Goal: Information Seeking & Learning: Learn about a topic

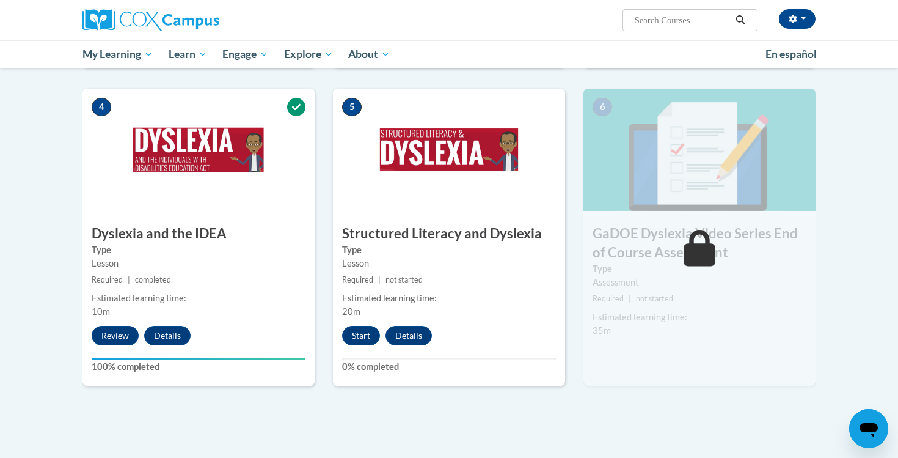
scroll to position [607, 0]
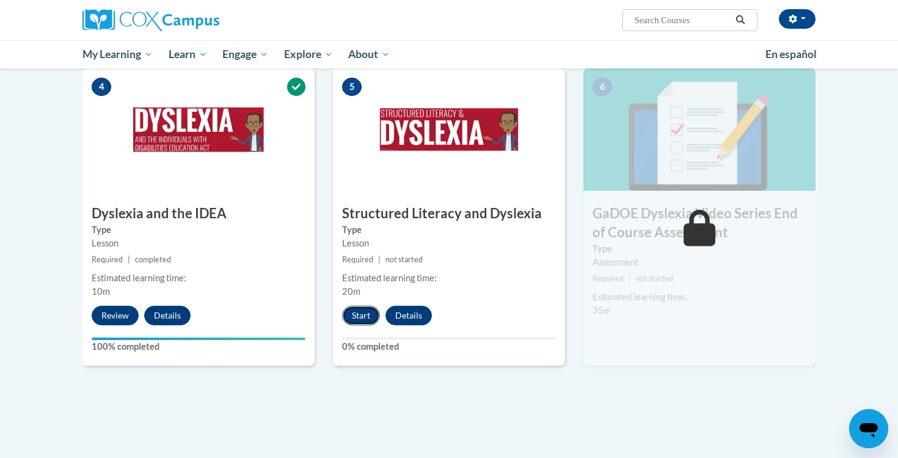
click at [362, 306] on button "Start" at bounding box center [361, 316] width 38 height 20
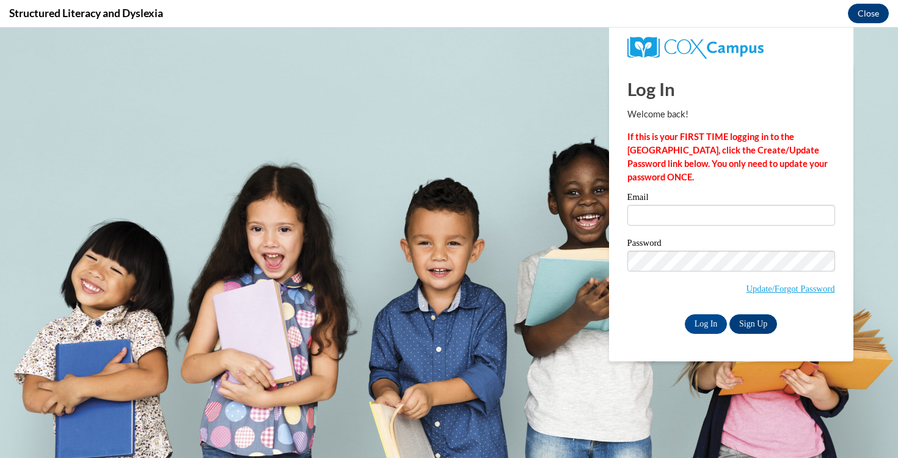
scroll to position [0, 0]
click at [659, 220] on input "Email" at bounding box center [732, 215] width 208 height 21
type input "colekiley8@gmail.com"
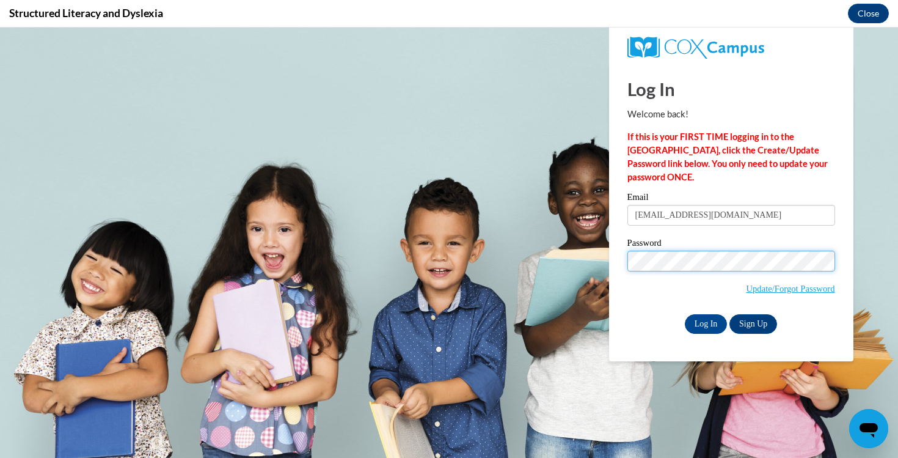
click at [685, 314] on input "Log In" at bounding box center [706, 324] width 43 height 20
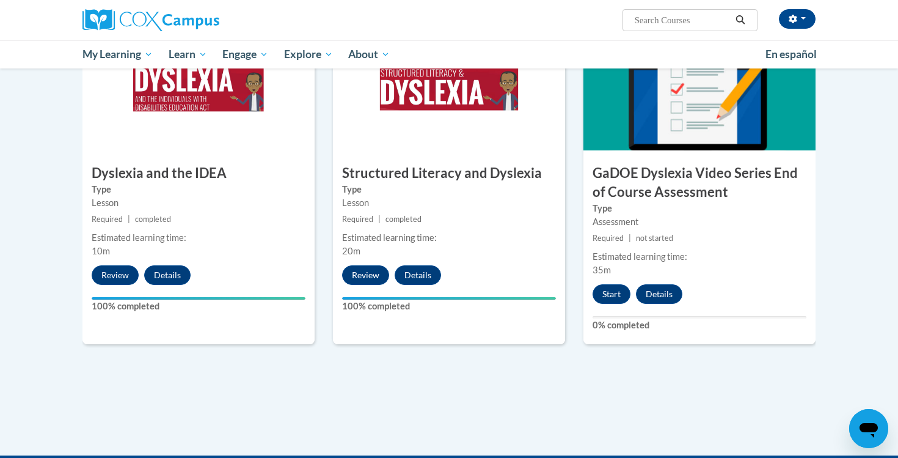
scroll to position [681, 0]
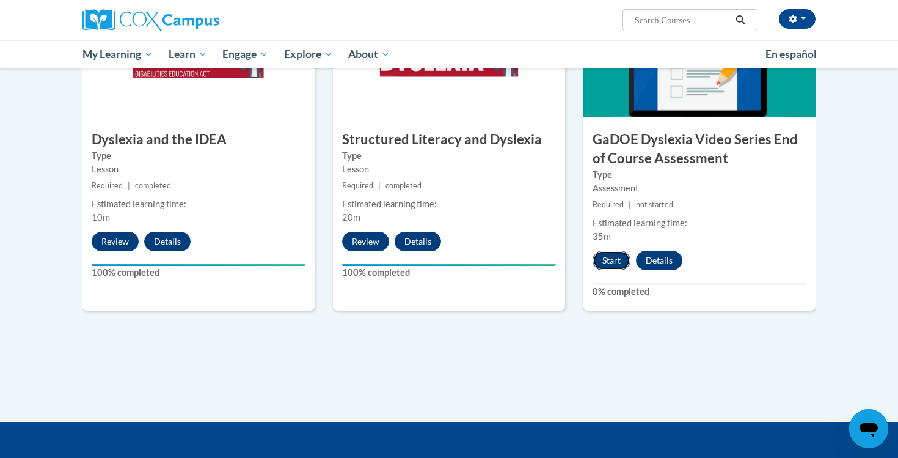
click at [607, 251] on button "Start" at bounding box center [612, 261] width 38 height 20
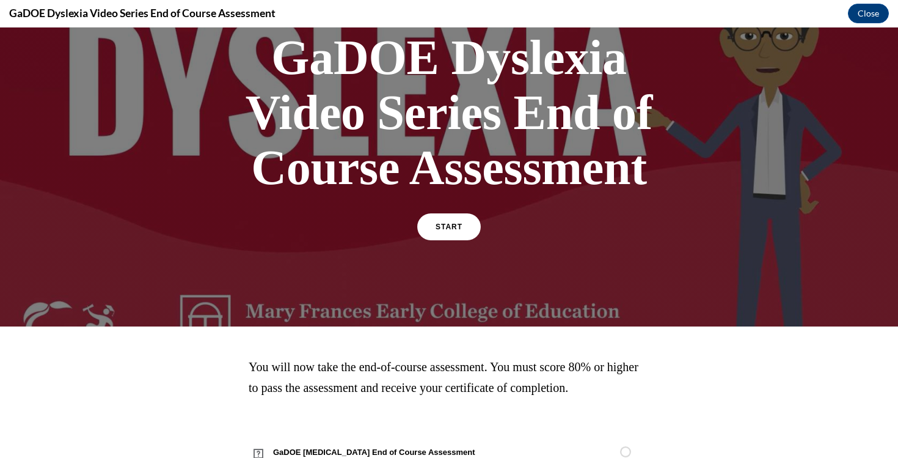
scroll to position [117, 0]
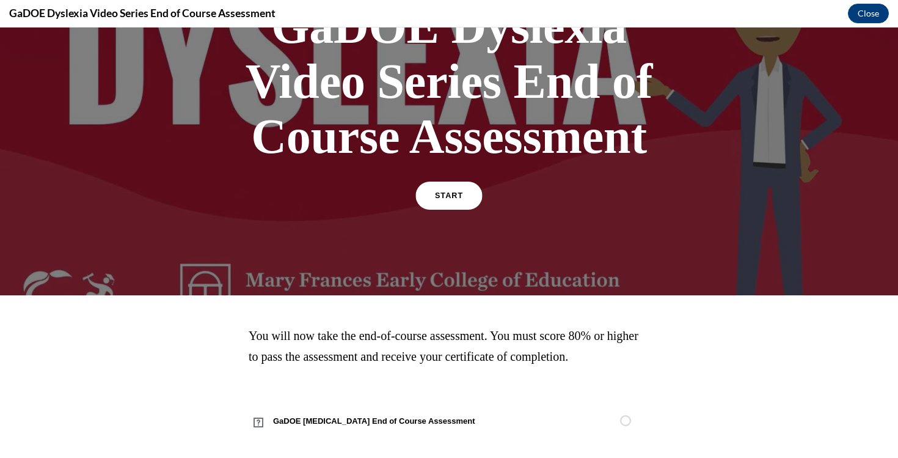
click at [435, 194] on link "START" at bounding box center [449, 196] width 67 height 28
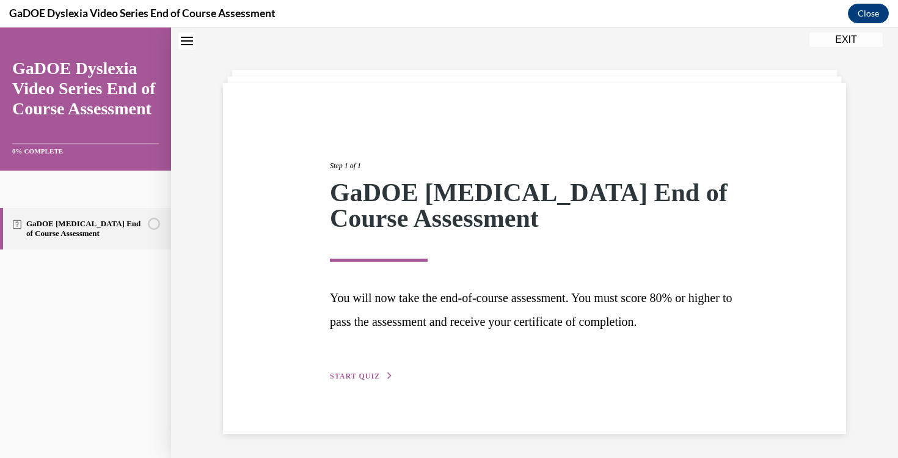
scroll to position [39, 0]
click at [369, 379] on span "START QUIZ" at bounding box center [355, 375] width 50 height 9
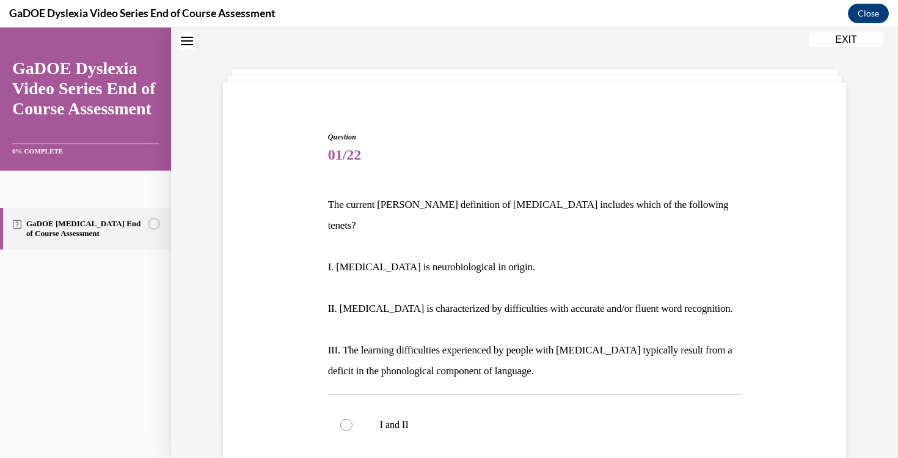
scroll to position [78, 0]
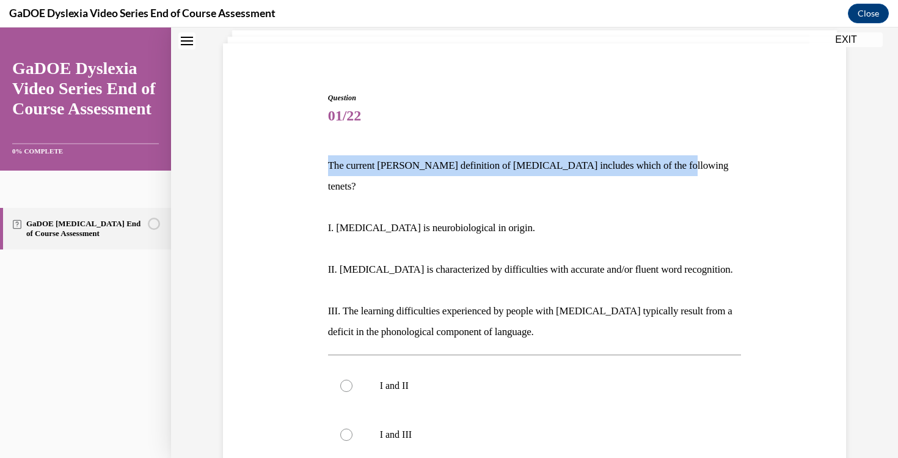
drag, startPoint x: 670, startPoint y: 164, endPoint x: 328, endPoint y: 171, distance: 342.9
click at [328, 171] on p "The current [PERSON_NAME] definition of [MEDICAL_DATA] includes which of the fo…" at bounding box center [535, 176] width 414 height 42
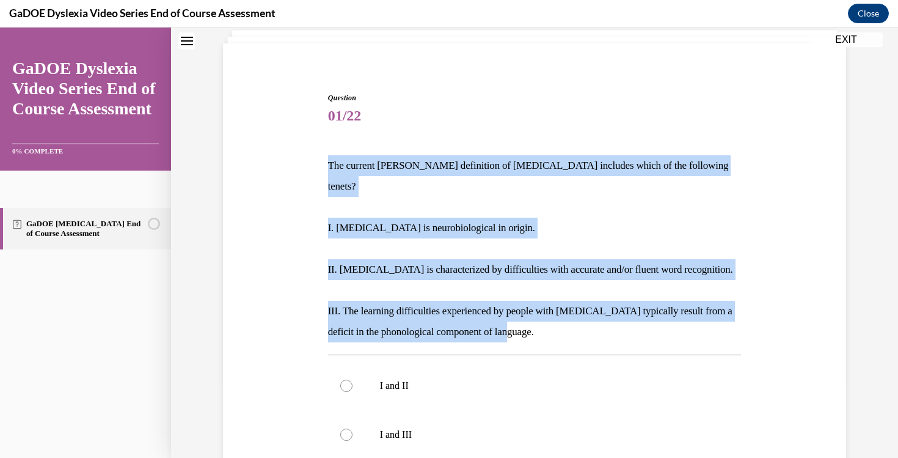
drag, startPoint x: 530, startPoint y: 305, endPoint x: 328, endPoint y: 161, distance: 248.1
click at [328, 161] on div "The current [PERSON_NAME] definition of [MEDICAL_DATA] includes which of the fo…" at bounding box center [535, 248] width 414 height 187
copy div "The current [PERSON_NAME] definition of [MEDICAL_DATA] includes which of the fo…"
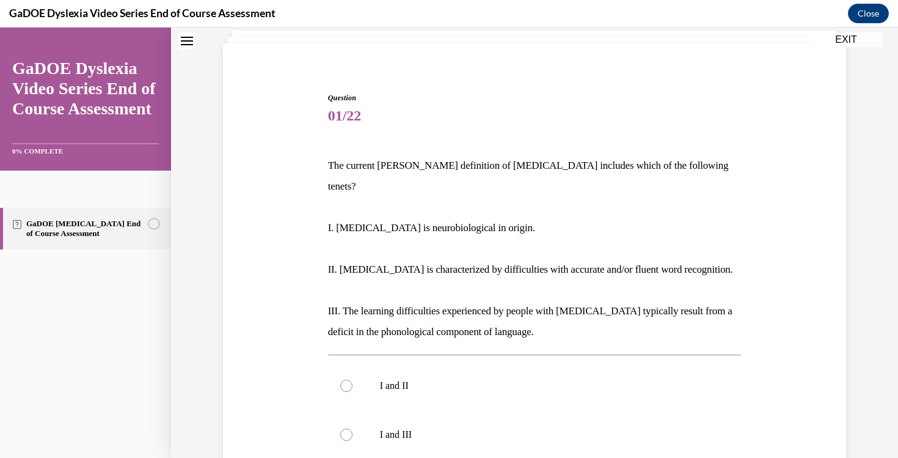
click at [292, 204] on div "Question 01/22 The current [PERSON_NAME] definition of [MEDICAL_DATA] includes …" at bounding box center [535, 382] width 630 height 653
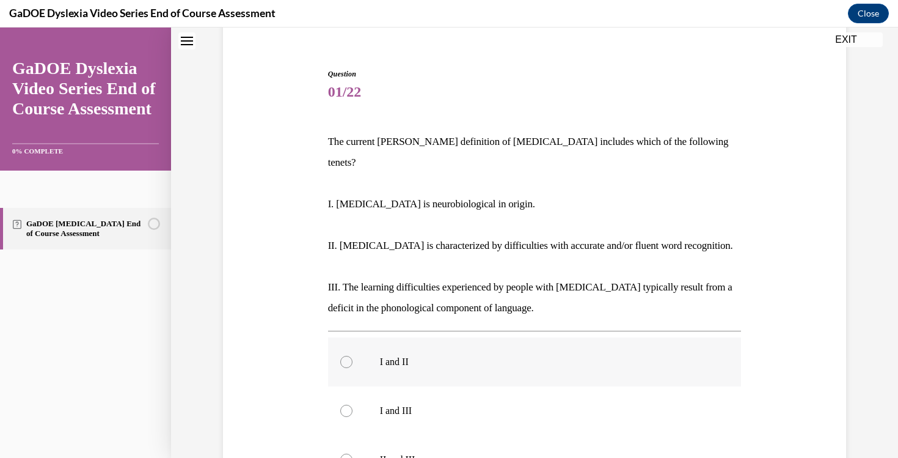
click at [345, 356] on div at bounding box center [346, 362] width 12 height 12
click at [345, 356] on input "I and II" at bounding box center [346, 362] width 12 height 12
radio input "true"
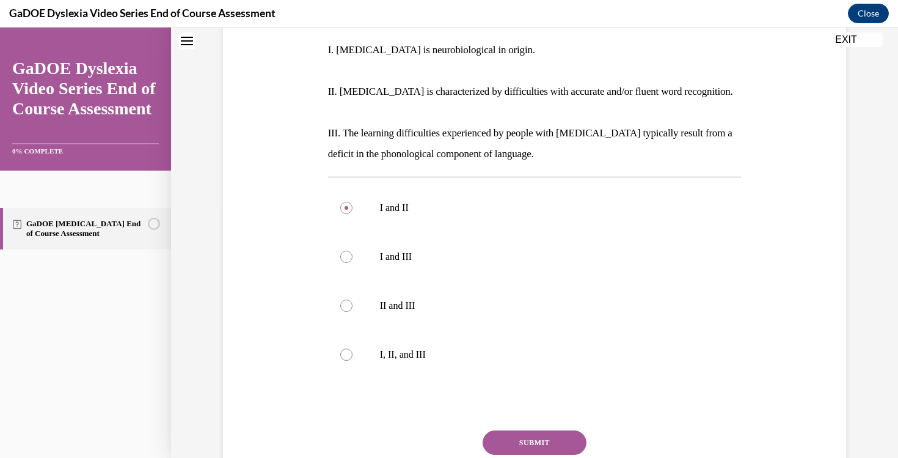
scroll to position [257, 0]
click at [343, 347] on div at bounding box center [346, 353] width 12 height 12
click at [343, 347] on input "I, II, and III" at bounding box center [346, 353] width 12 height 12
radio input "true"
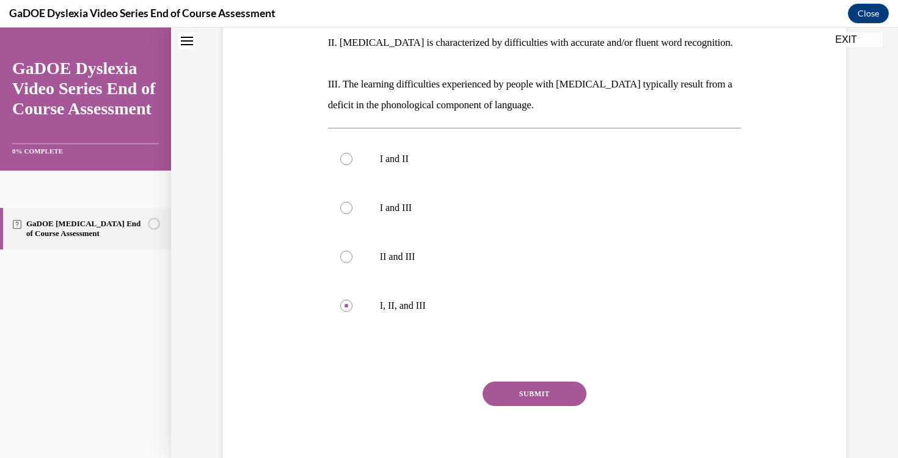
scroll to position [313, 0]
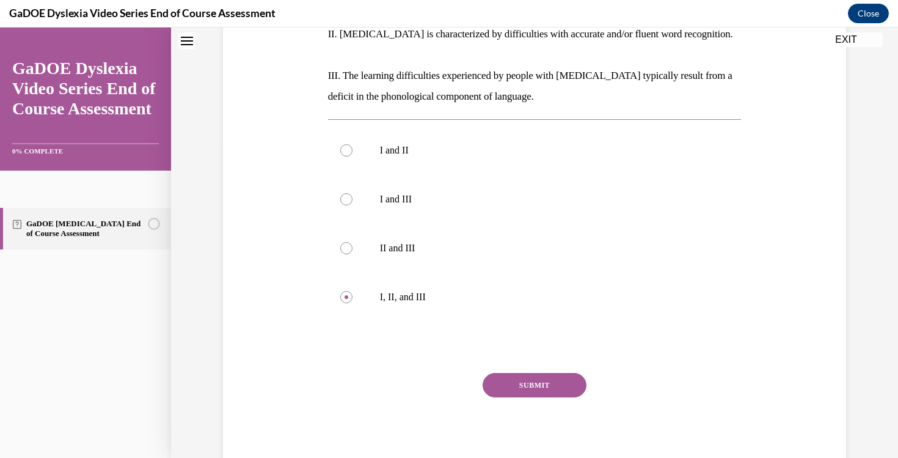
click at [509, 373] on button "SUBMIT" at bounding box center [535, 385] width 104 height 24
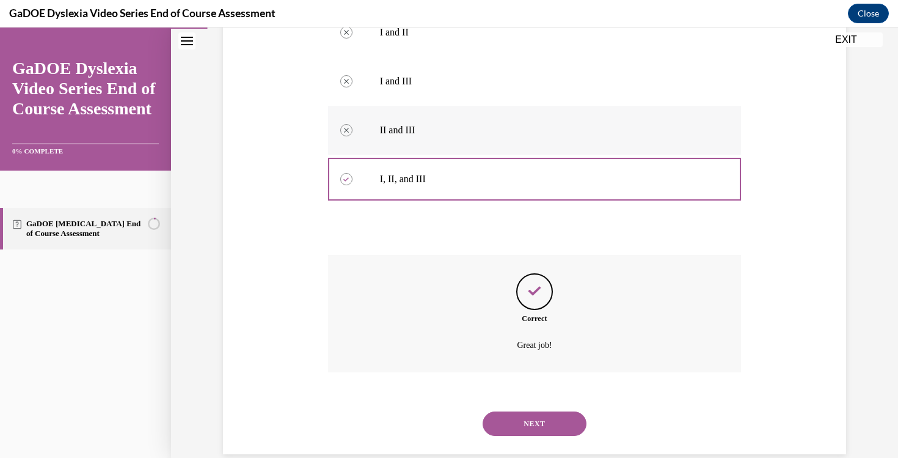
scroll to position [428, 0]
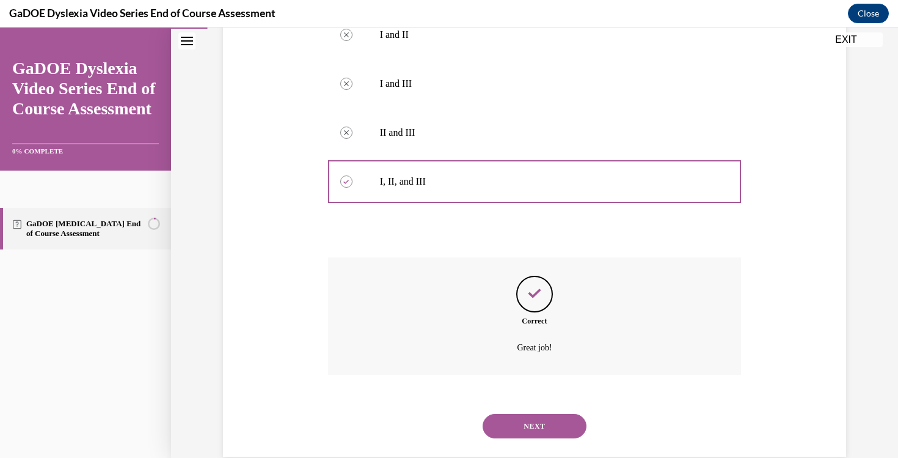
click at [534, 414] on button "NEXT" at bounding box center [535, 426] width 104 height 24
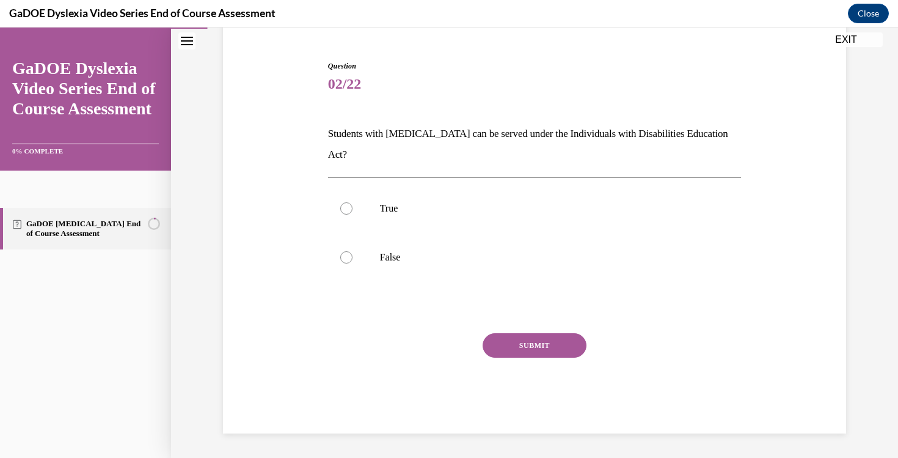
scroll to position [89, 0]
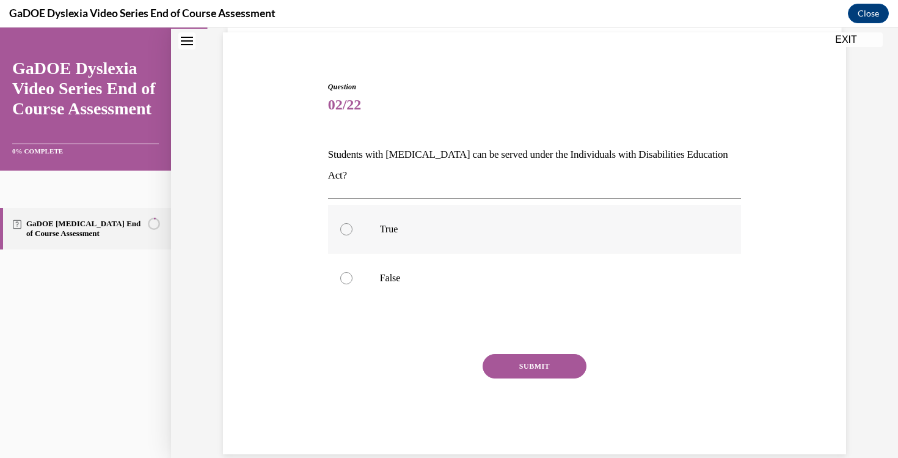
click at [424, 217] on label "True" at bounding box center [535, 229] width 414 height 49
click at [353, 223] on input "True" at bounding box center [346, 229] width 12 height 12
radio input "true"
click at [424, 160] on p "Students with [MEDICAL_DATA] can be served under the Individuals with Disabilit…" at bounding box center [535, 165] width 414 height 42
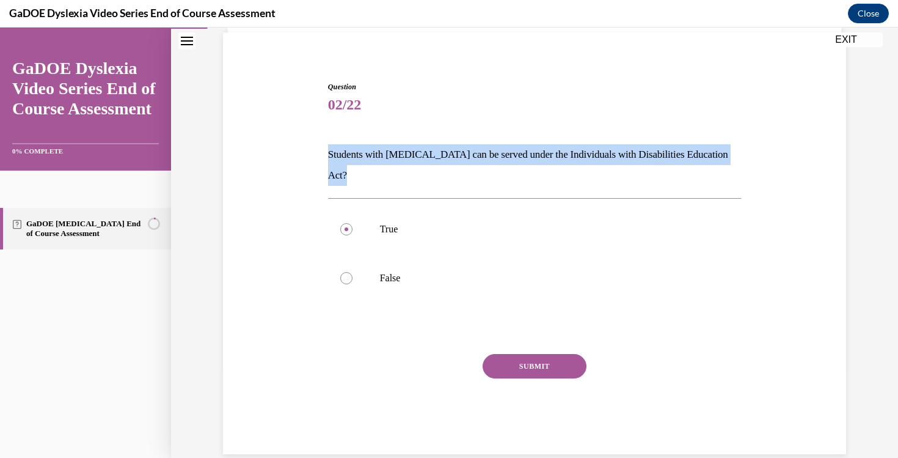
click at [424, 160] on p "Students with [MEDICAL_DATA] can be served under the Individuals with Disabilit…" at bounding box center [535, 165] width 414 height 42
copy p "Students with [MEDICAL_DATA] can be served under the Individuals with Disabilit…"
click at [505, 354] on button "SUBMIT" at bounding box center [535, 366] width 104 height 24
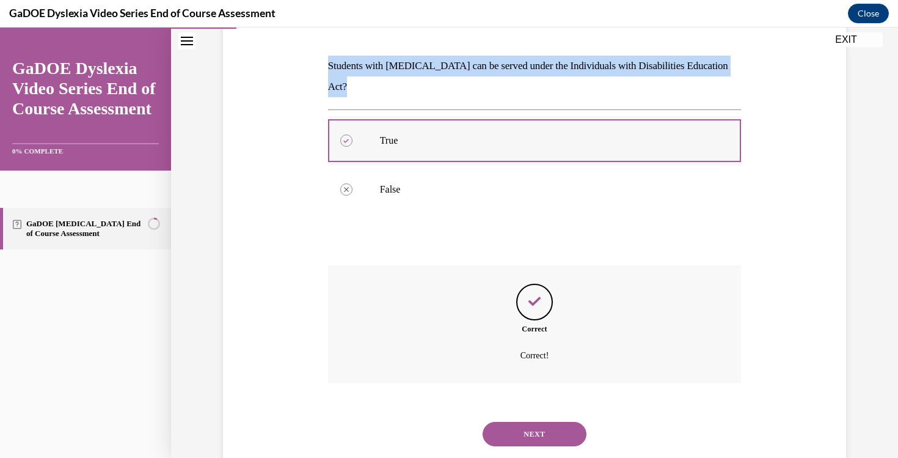
scroll to position [188, 0]
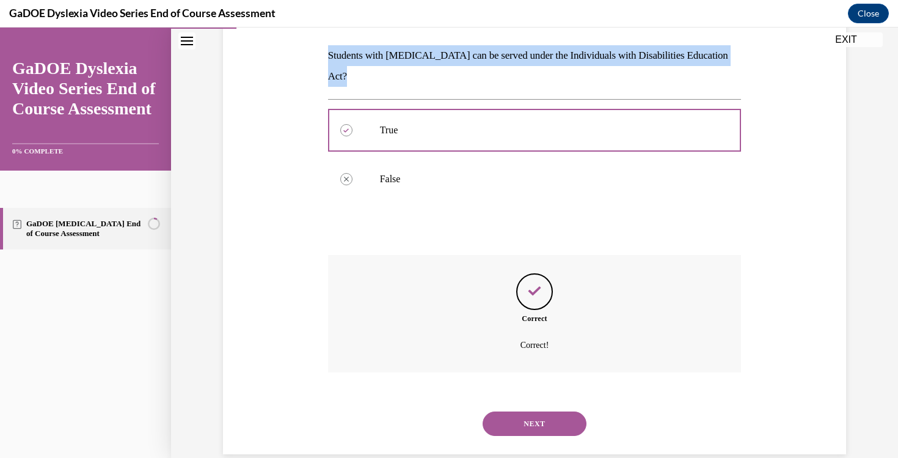
click at [514, 411] on button "NEXT" at bounding box center [535, 423] width 104 height 24
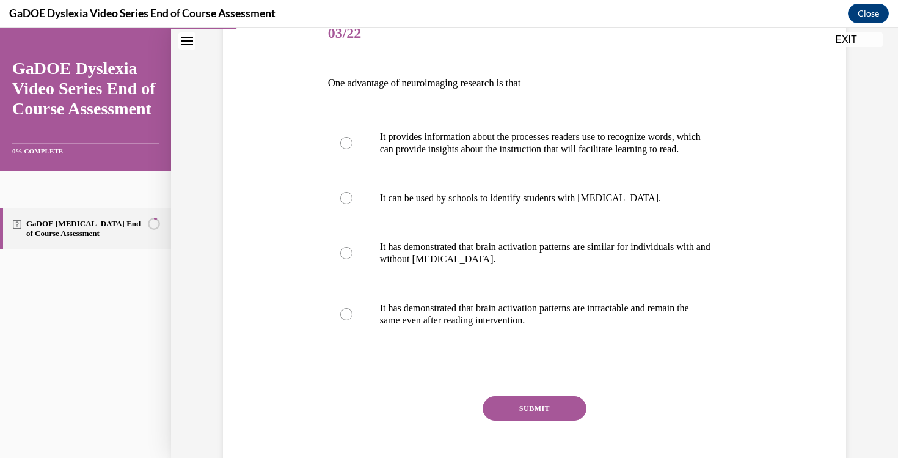
scroll to position [158, 0]
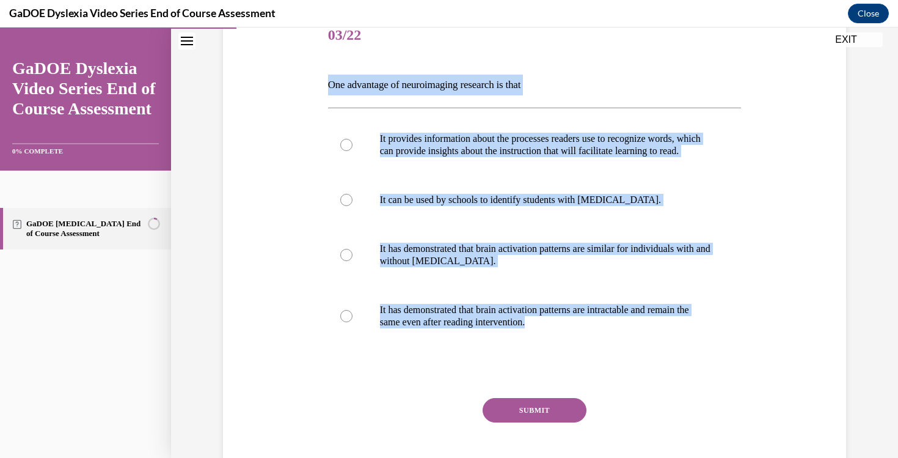
drag, startPoint x: 569, startPoint y: 336, endPoint x: 328, endPoint y: 84, distance: 348.0
click at [328, 84] on div "Question 03/22 One advantage of neuroimaging research is that It provides infor…" at bounding box center [535, 255] width 414 height 486
copy div "One advantage of neuroimaging research is that It provides information about th…"
click at [298, 185] on div "Question 03/22 One advantage of neuroimaging research is that It provides infor…" at bounding box center [535, 236] width 630 height 523
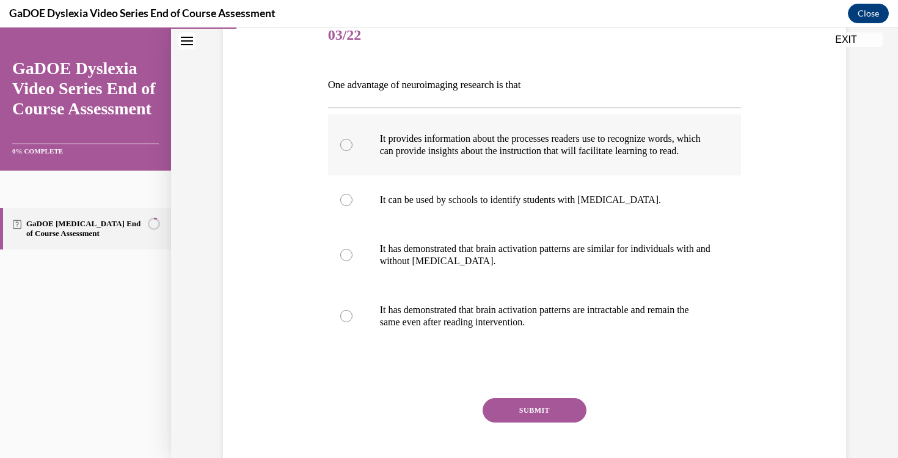
click at [405, 155] on p "It provides information about the processes readers use to recognize words, whi…" at bounding box center [545, 145] width 331 height 24
click at [353, 151] on input "It provides information about the processes readers use to recognize words, whi…" at bounding box center [346, 145] width 12 height 12
radio input "true"
click at [536, 420] on button "SUBMIT" at bounding box center [535, 410] width 104 height 24
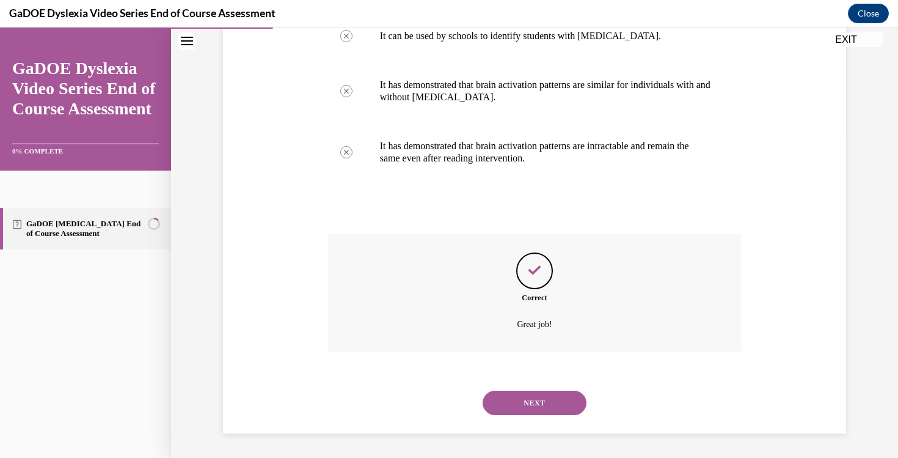
scroll to position [334, 0]
click at [536, 408] on button "NEXT" at bounding box center [535, 403] width 104 height 24
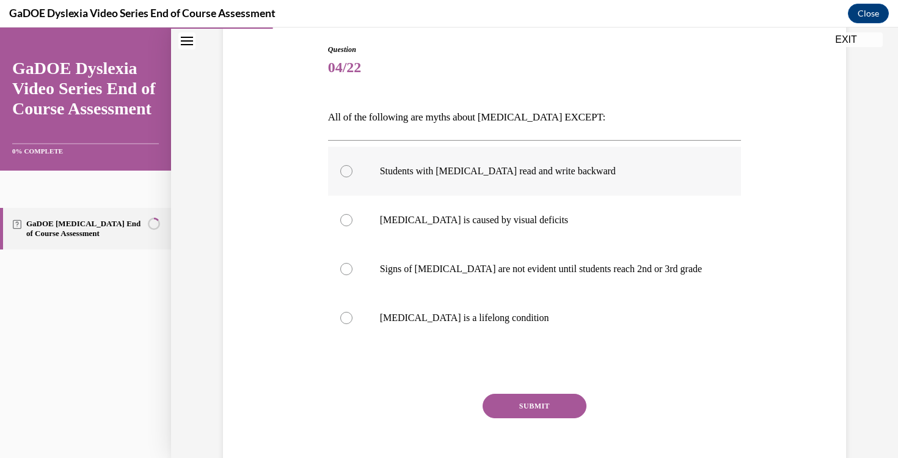
scroll to position [143, 0]
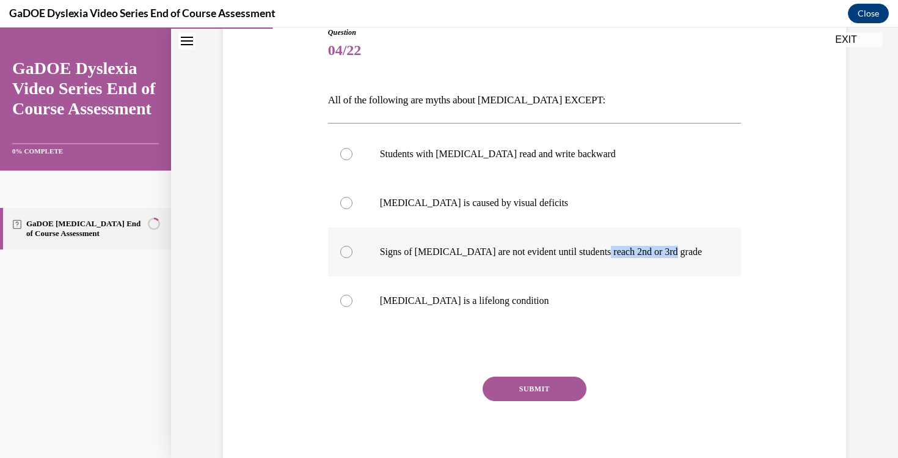
click at [602, 257] on label "Signs of [MEDICAL_DATA] are not evident until students reach 2nd or 3rd grade" at bounding box center [535, 251] width 414 height 49
click at [350, 247] on div at bounding box center [346, 252] width 12 height 12
click at [350, 247] on input "Signs of [MEDICAL_DATA] are not evident until students reach 2nd or 3rd grade" at bounding box center [346, 252] width 12 height 12
radio input "true"
click at [505, 389] on button "SUBMIT" at bounding box center [535, 388] width 104 height 24
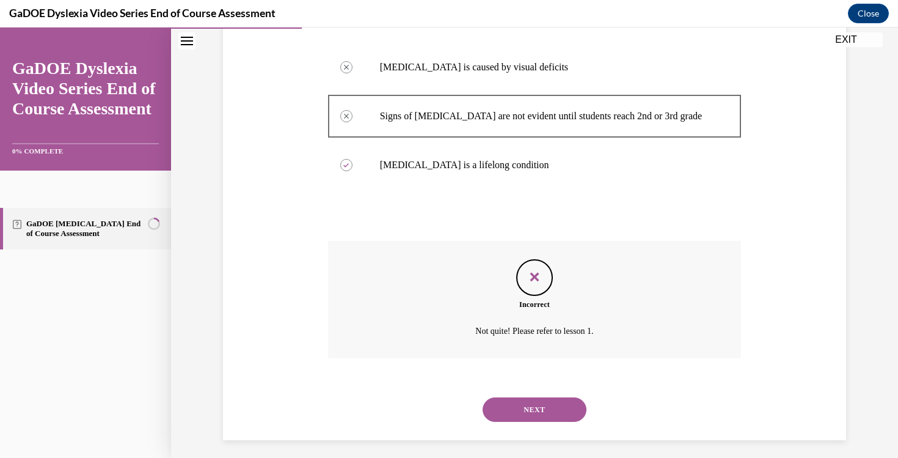
scroll to position [285, 0]
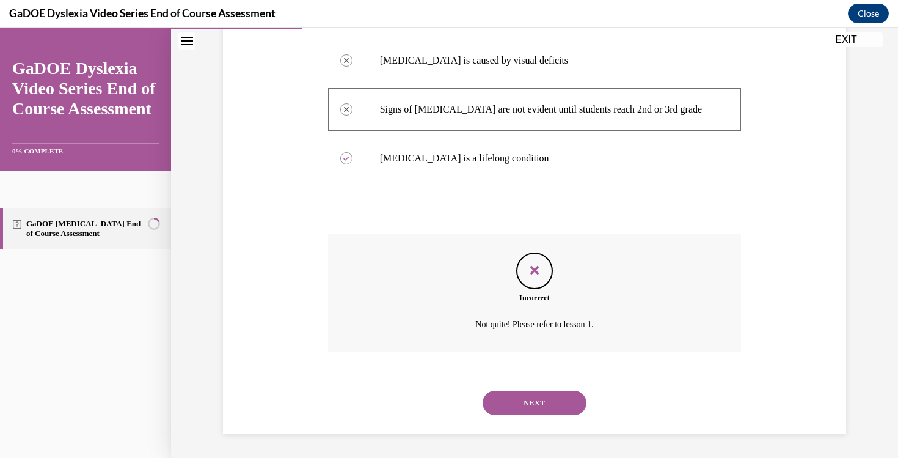
click at [512, 410] on button "NEXT" at bounding box center [535, 403] width 104 height 24
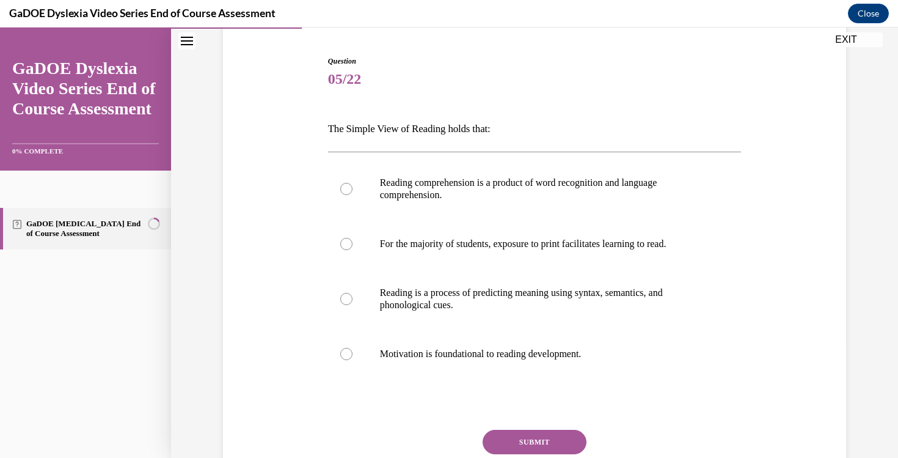
scroll to position [124, 0]
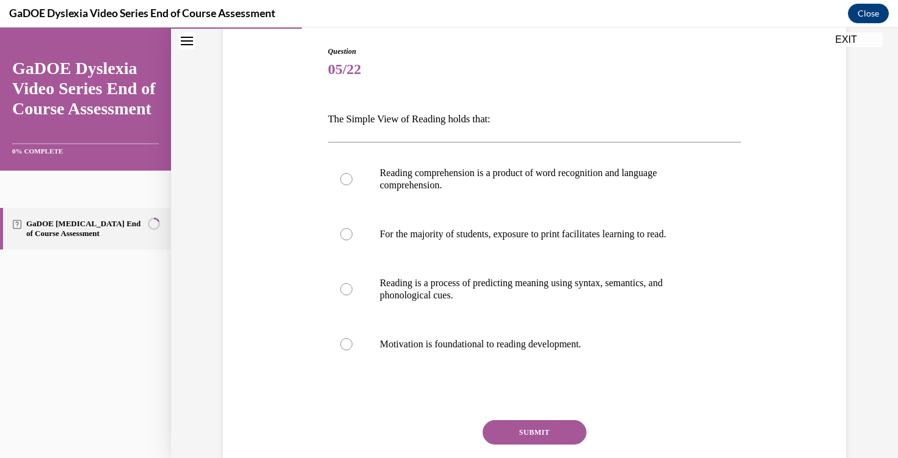
drag, startPoint x: 606, startPoint y: 345, endPoint x: 327, endPoint y: 117, distance: 360.1
click at [327, 117] on div "Question 05/22 The Simple View of Reading holds that: Reading comprehension is …" at bounding box center [535, 274] width 420 height 493
copy div "The Simple View of Reading holds that: Reading comprehension is a product of wo…"
click at [263, 162] on div "Question 05/22 The Simple View of Reading holds that: Reading comprehension is …" at bounding box center [535, 264] width 630 height 511
click at [474, 183] on p "Reading comprehension is a product of word recognition and language comprehensi…" at bounding box center [545, 179] width 331 height 24
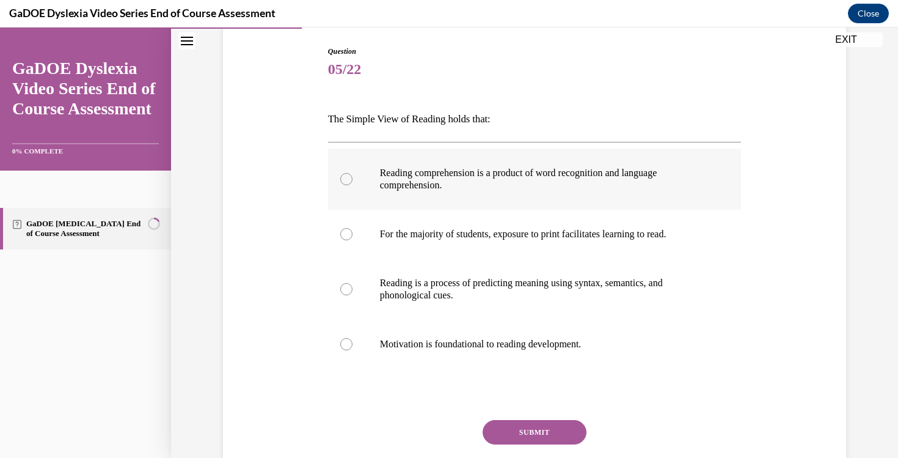
click at [353, 183] on input "Reading comprehension is a product of word recognition and language comprehensi…" at bounding box center [346, 179] width 12 height 12
radio input "true"
click at [286, 221] on div "Question 05/22 The Simple View of Reading holds that: Reading comprehension is …" at bounding box center [535, 264] width 630 height 511
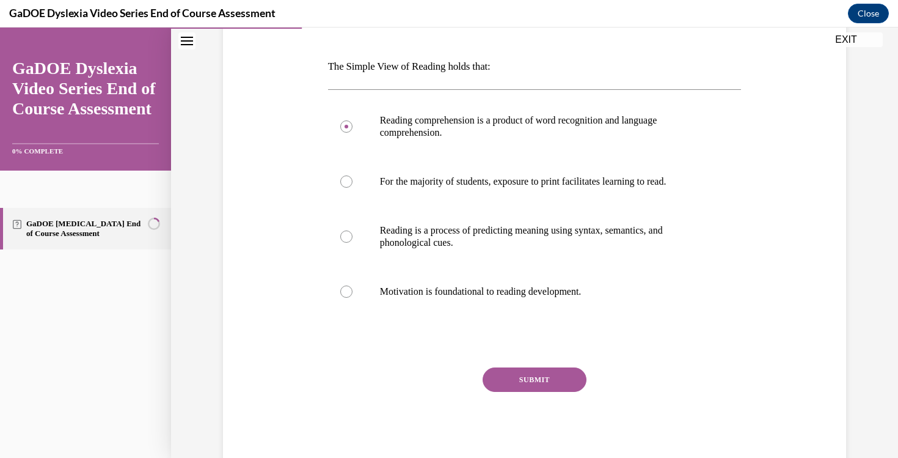
scroll to position [178, 0]
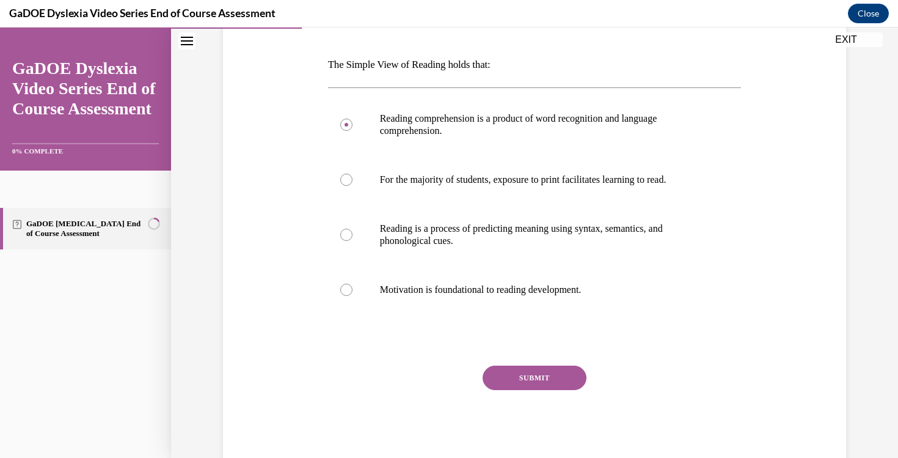
click at [538, 378] on button "SUBMIT" at bounding box center [535, 377] width 104 height 24
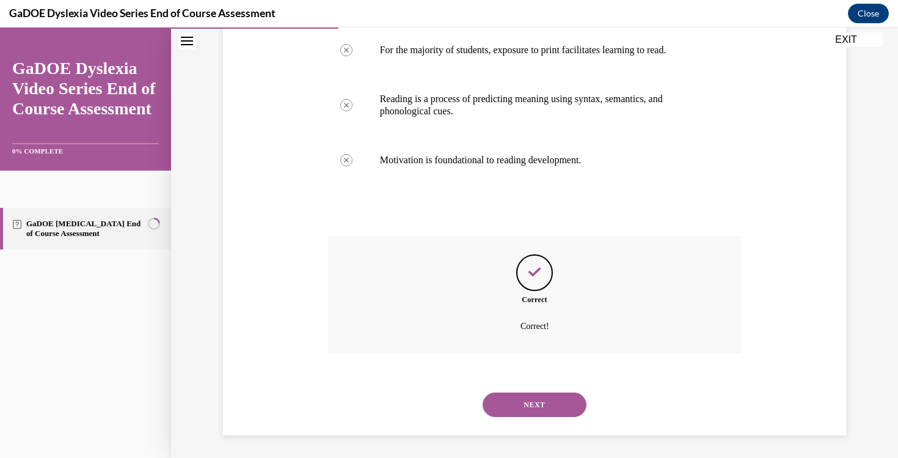
scroll to position [310, 0]
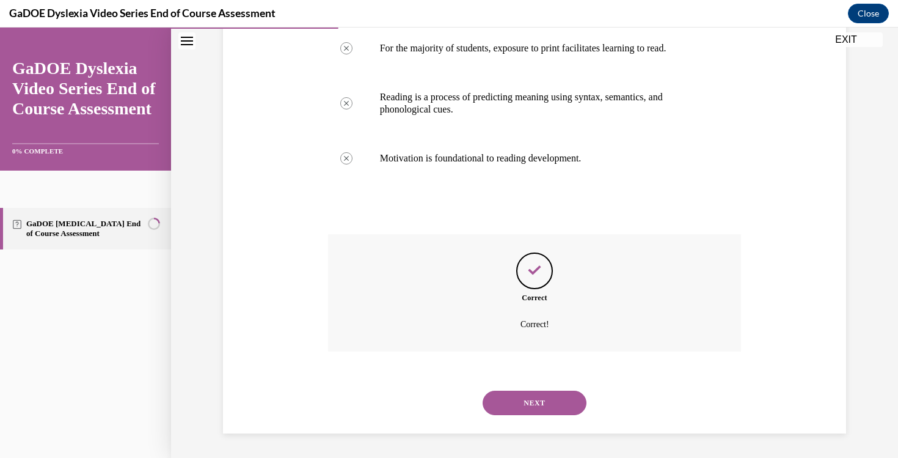
click at [540, 402] on button "NEXT" at bounding box center [535, 403] width 104 height 24
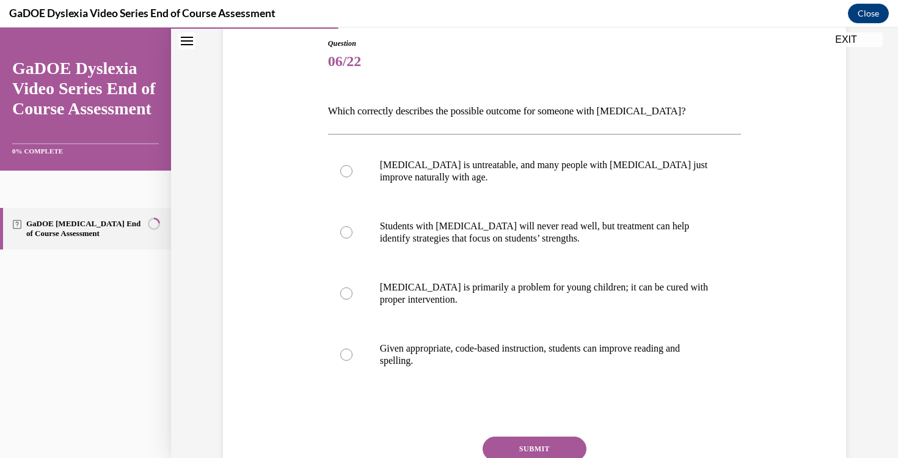
scroll to position [143, 0]
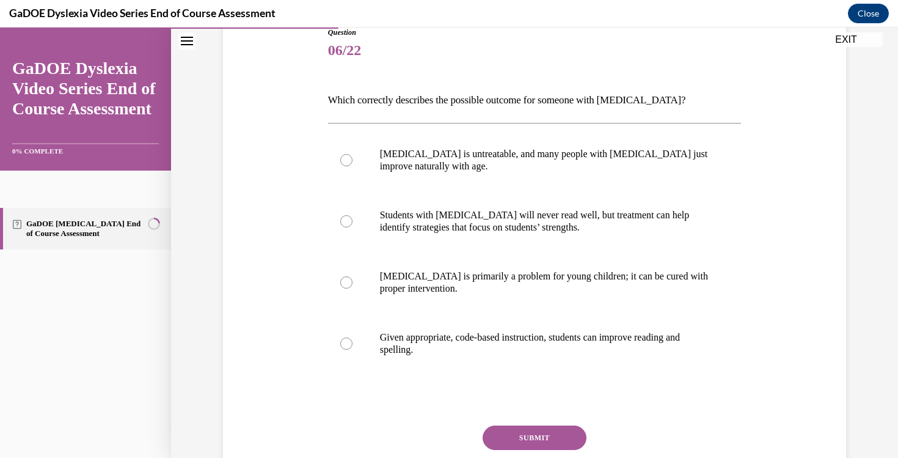
drag, startPoint x: 438, startPoint y: 354, endPoint x: 329, endPoint y: 90, distance: 284.8
click at [329, 90] on div "Question 06/22 Which correctly describes the possible outcome for someone with …" at bounding box center [535, 276] width 414 height 499
copy div "Which correctly describes the possible outcome for someone with [MEDICAL_DATA]?…"
click at [277, 209] on div "Question 06/22 Which correctly describes the possible outcome for someone with …" at bounding box center [535, 257] width 630 height 535
click at [384, 356] on label "Given appropriate, code-based instruction, students can improve reading and spe…" at bounding box center [535, 343] width 414 height 61
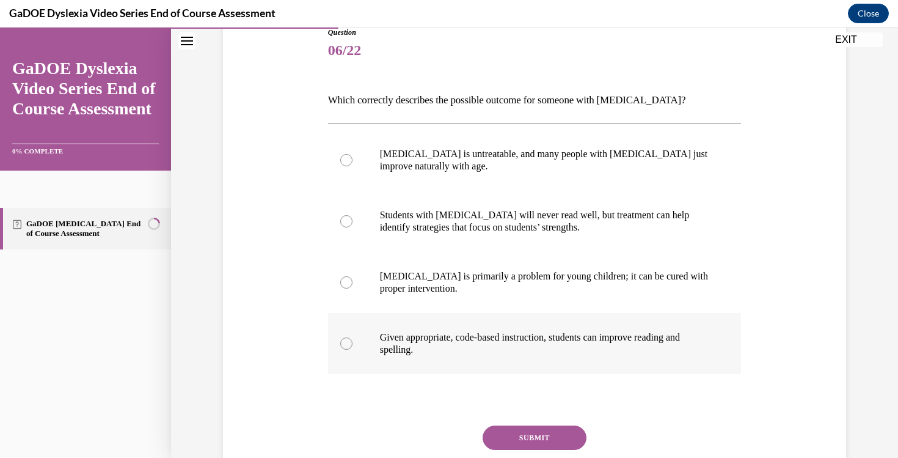
click at [353, 350] on input "Given appropriate, code-based instruction, students can improve reading and spe…" at bounding box center [346, 343] width 12 height 12
radio input "true"
click at [520, 437] on button "SUBMIT" at bounding box center [535, 437] width 104 height 24
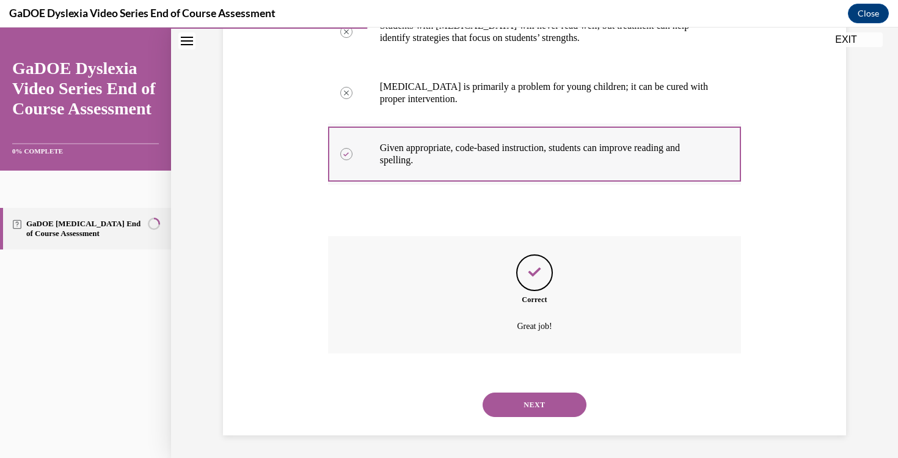
scroll to position [334, 0]
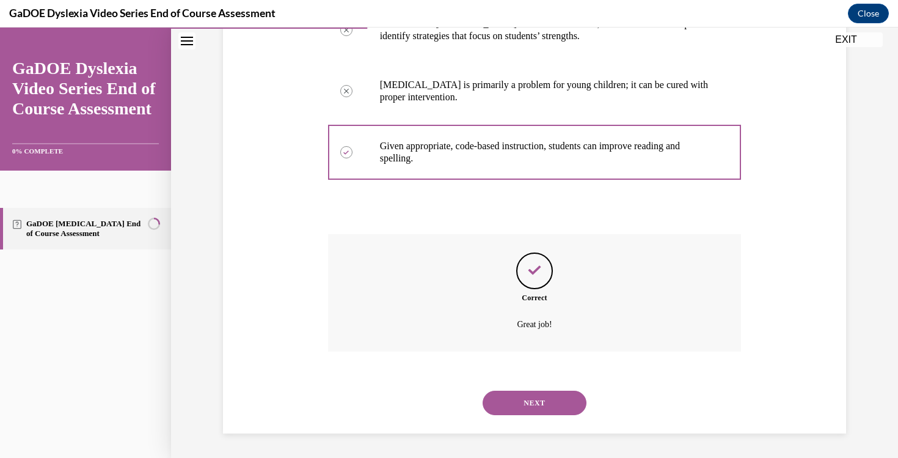
click at [531, 401] on button "NEXT" at bounding box center [535, 403] width 104 height 24
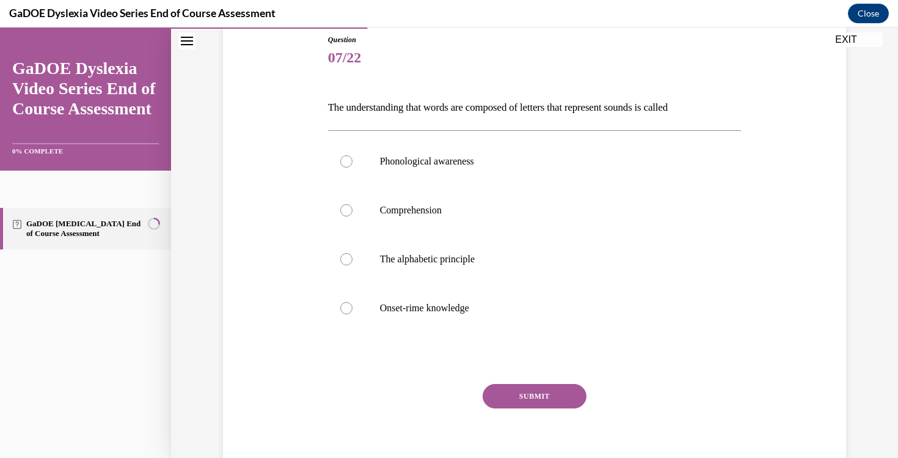
scroll to position [143, 0]
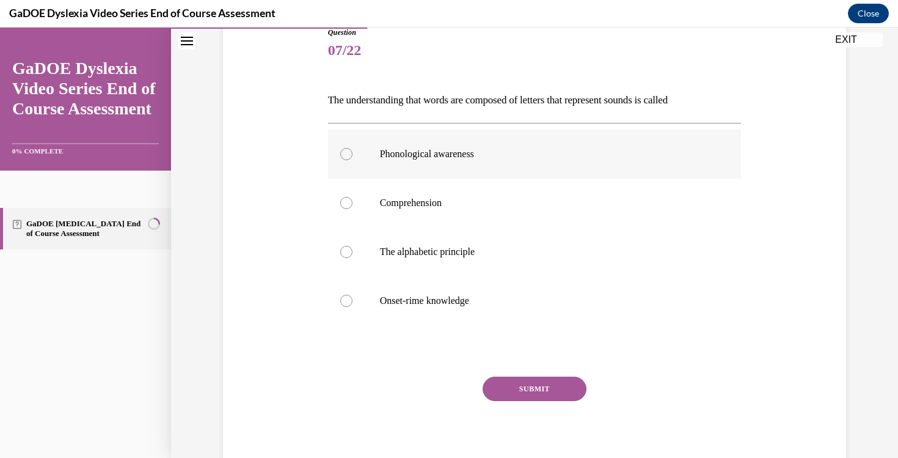
click at [477, 162] on label "Phonological awareness" at bounding box center [535, 154] width 414 height 49
click at [353, 160] on input "Phonological awareness" at bounding box center [346, 154] width 12 height 12
radio input "true"
click at [534, 391] on button "SUBMIT" at bounding box center [535, 388] width 104 height 24
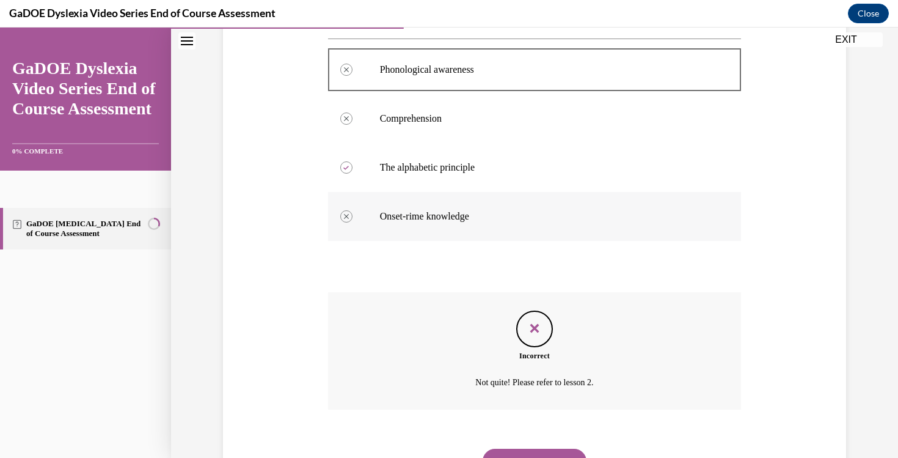
scroll to position [271, 0]
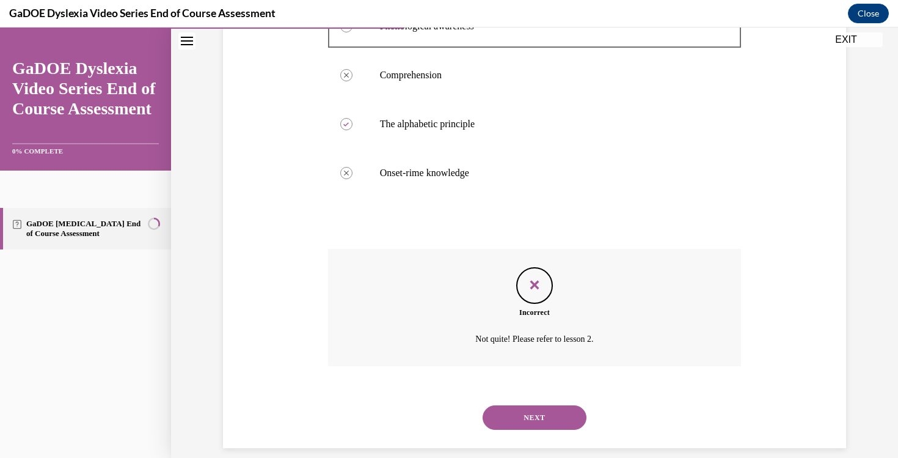
click at [526, 416] on button "NEXT" at bounding box center [535, 417] width 104 height 24
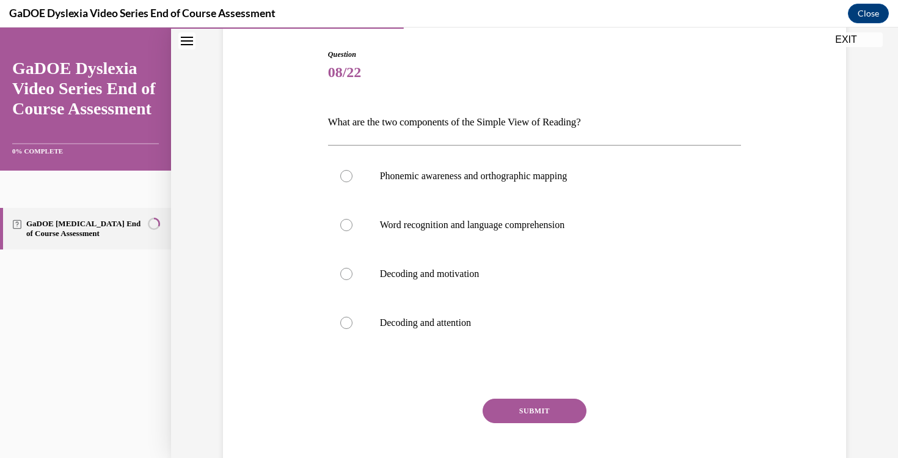
scroll to position [139, 0]
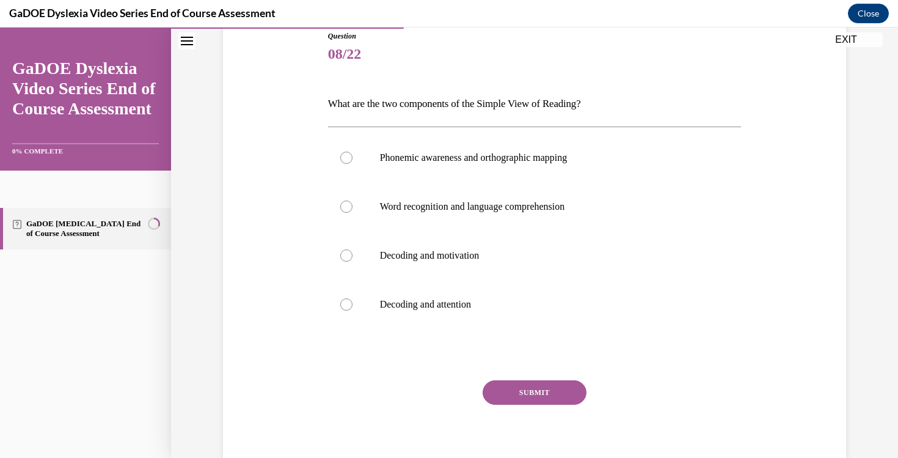
click at [400, 106] on p "What are the two components of the Simple View of Reading?" at bounding box center [535, 104] width 414 height 21
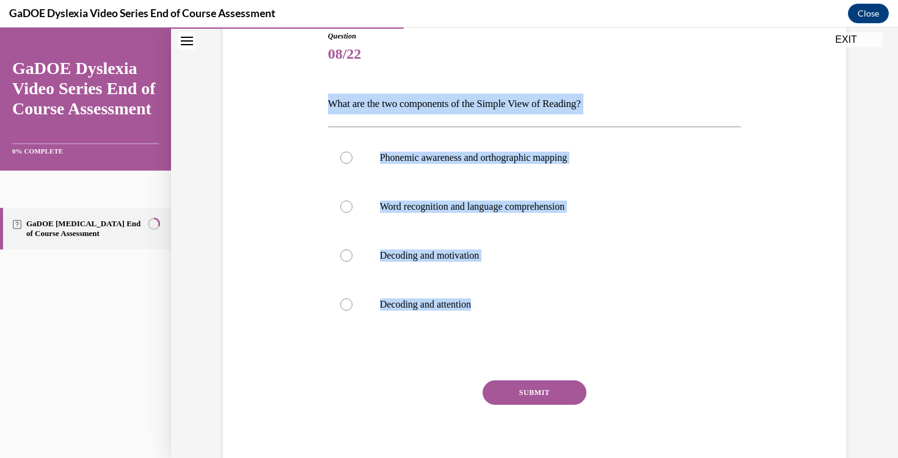
drag, startPoint x: 491, startPoint y: 307, endPoint x: 325, endPoint y: 102, distance: 263.8
click at [325, 102] on div "Question 08/22 What are the two components of the Simple View of Reading? Phone…" at bounding box center [535, 246] width 420 height 468
copy div "What are the two components of the Simple View of Reading? Phonemic awareness a…"
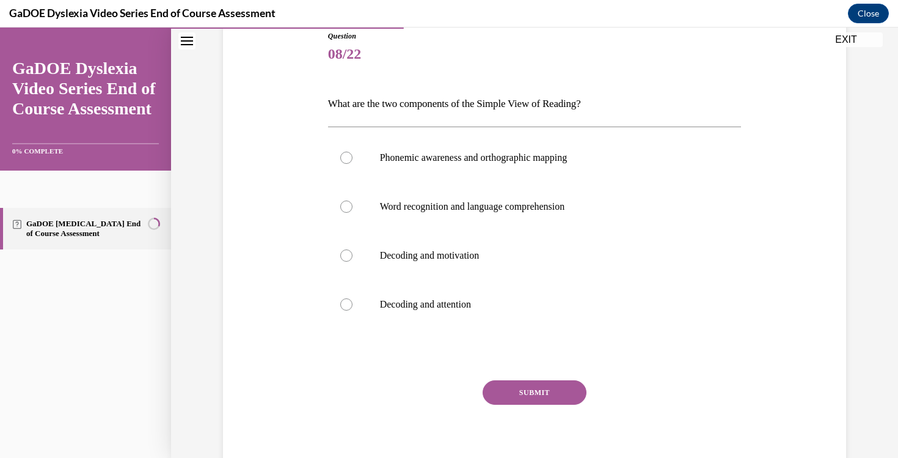
click at [299, 206] on div "Question 08/22 What are the two components of the Simple View of Reading? Phone…" at bounding box center [535, 237] width 630 height 486
click at [352, 216] on label "Word recognition and language comprehension" at bounding box center [535, 206] width 414 height 49
click at [352, 213] on input "Word recognition and language comprehension" at bounding box center [346, 206] width 12 height 12
radio input "true"
click at [517, 395] on button "SUBMIT" at bounding box center [535, 392] width 104 height 24
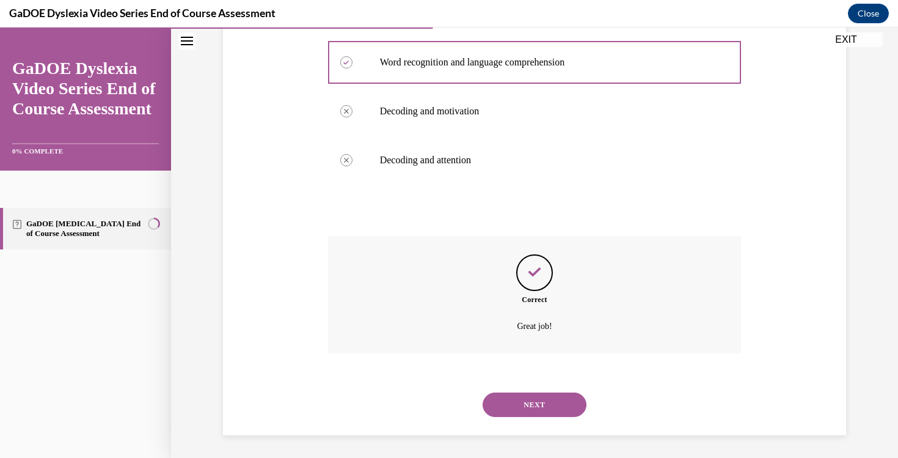
scroll to position [285, 0]
click at [546, 389] on div "NEXT" at bounding box center [535, 402] width 414 height 49
click at [546, 401] on button "NEXT" at bounding box center [535, 403] width 104 height 24
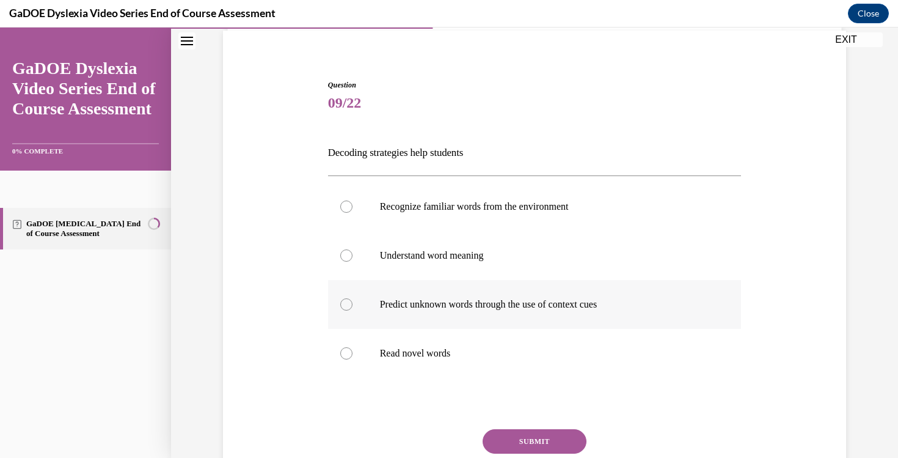
scroll to position [104, 0]
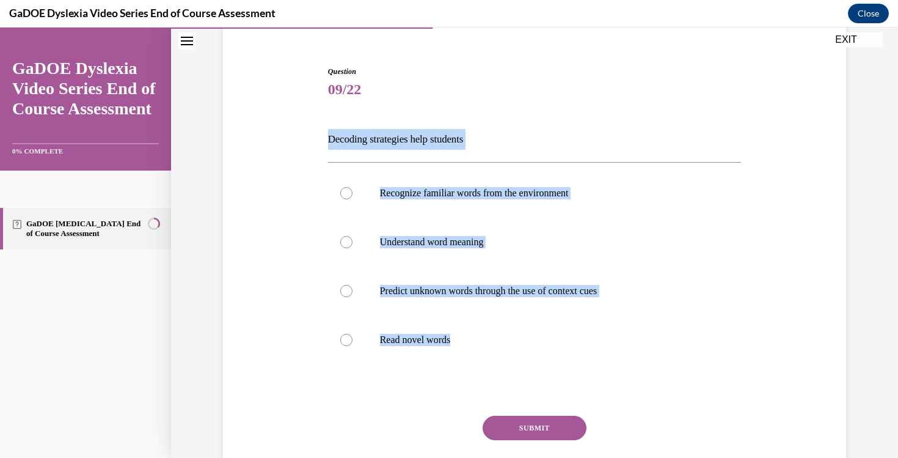
drag, startPoint x: 470, startPoint y: 344, endPoint x: 326, endPoint y: 142, distance: 248.0
click at [326, 142] on div "Question 09/22 Decoding strategies help students Recognize familiar words from …" at bounding box center [535, 282] width 420 height 468
copy div "Decoding strategies help students Recognize familiar words from the environment…"
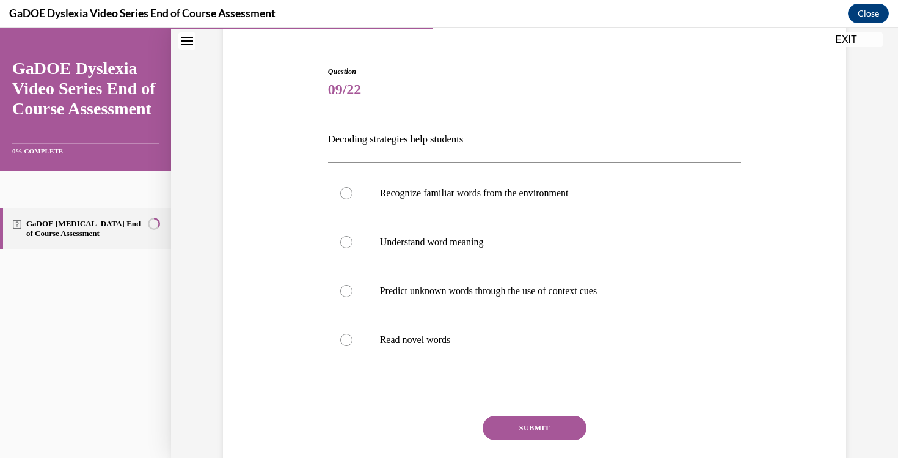
click at [276, 208] on div "Question 09/22 Decoding strategies help students Recognize familiar words from …" at bounding box center [535, 272] width 630 height 486
click at [403, 345] on p "Read novel words" at bounding box center [545, 340] width 331 height 12
click at [353, 345] on input "Read novel words" at bounding box center [346, 340] width 12 height 12
radio input "true"
click at [514, 419] on button "SUBMIT" at bounding box center [535, 428] width 104 height 24
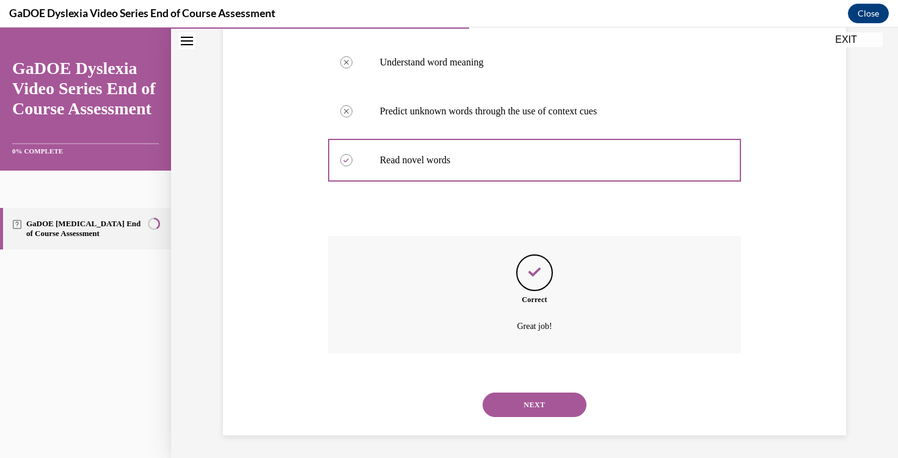
scroll to position [285, 0]
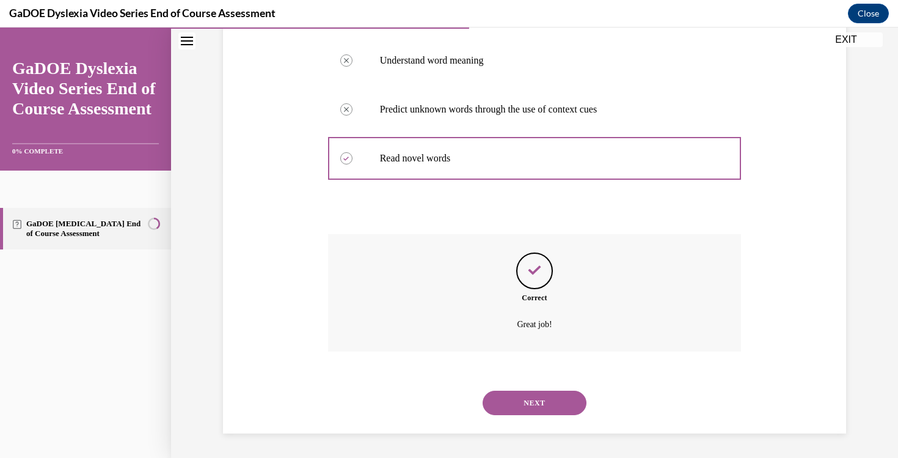
click at [541, 408] on button "NEXT" at bounding box center [535, 403] width 104 height 24
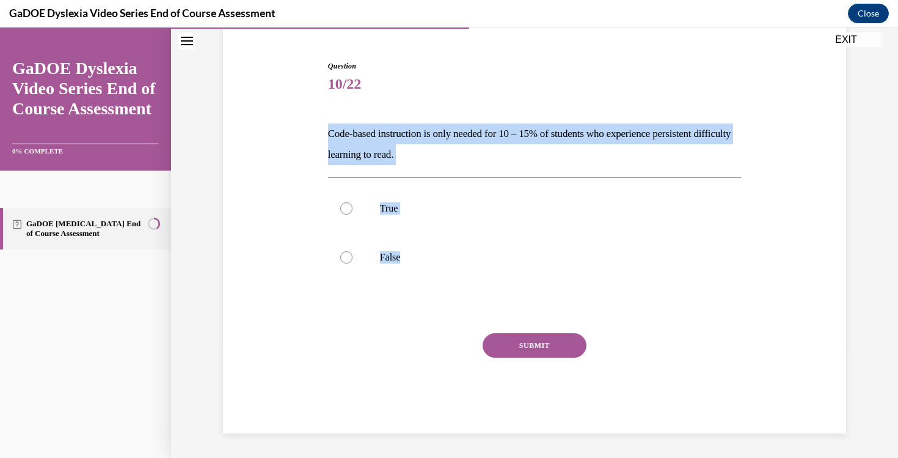
drag, startPoint x: 424, startPoint y: 259, endPoint x: 328, endPoint y: 131, distance: 159.8
click at [328, 131] on div "Question 10/22 Code-based instruction is only needed for 10 – 15% of students w…" at bounding box center [535, 247] width 414 height 373
copy div "Code-based instruction is only needed for 10 – 15% of students who experience p…"
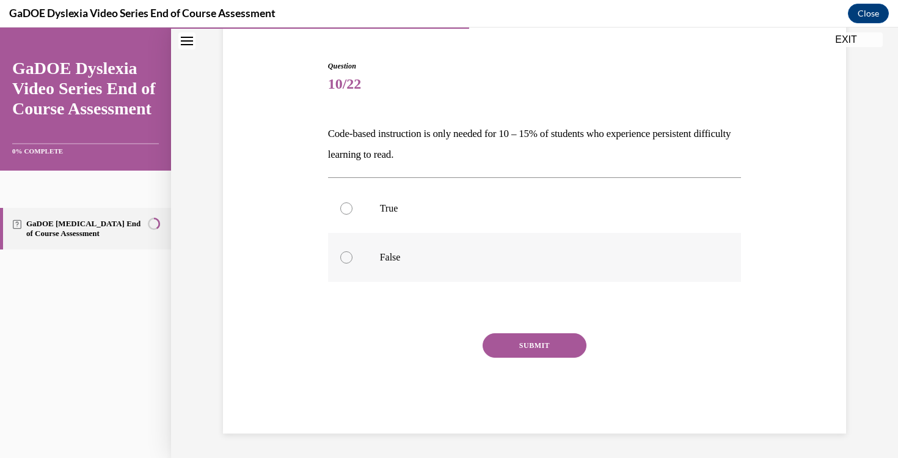
click at [354, 265] on label "False" at bounding box center [535, 257] width 414 height 49
click at [353, 263] on input "False" at bounding box center [346, 257] width 12 height 12
radio input "true"
click at [553, 347] on button "SUBMIT" at bounding box center [535, 345] width 104 height 24
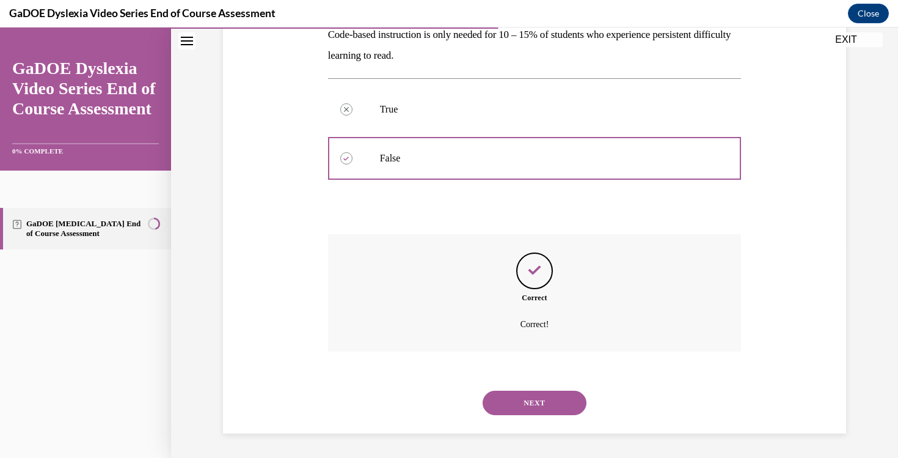
click at [540, 396] on button "NEXT" at bounding box center [535, 403] width 104 height 24
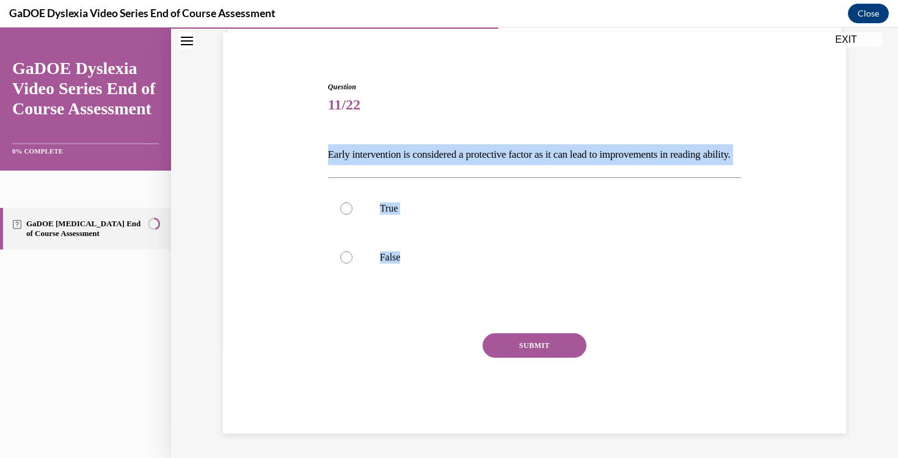
drag, startPoint x: 413, startPoint y: 259, endPoint x: 328, endPoint y: 132, distance: 152.9
click at [328, 132] on div "Question 11/22 Early intervention is considered a protective factor as it can l…" at bounding box center [535, 257] width 414 height 352
copy div "Early intervention is considered a protective factor as it can lead to improvem…"
click at [351, 210] on div at bounding box center [346, 208] width 12 height 12
click at [351, 210] on input "True" at bounding box center [346, 208] width 12 height 12
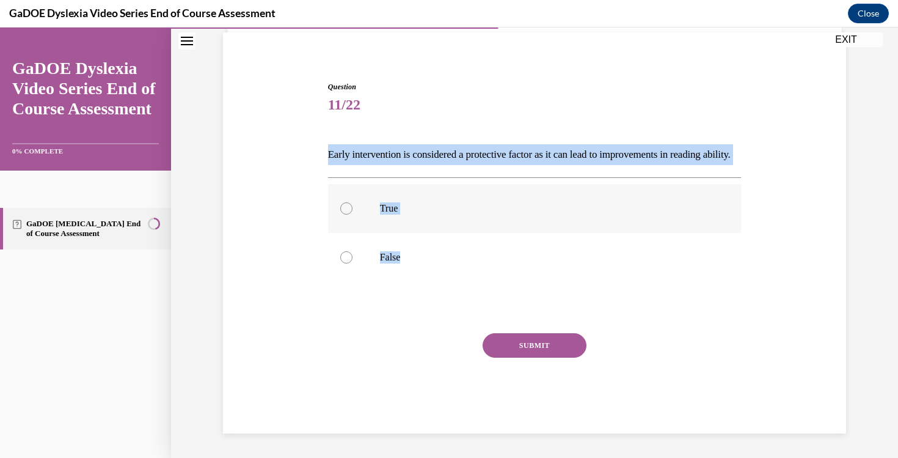
radio input "true"
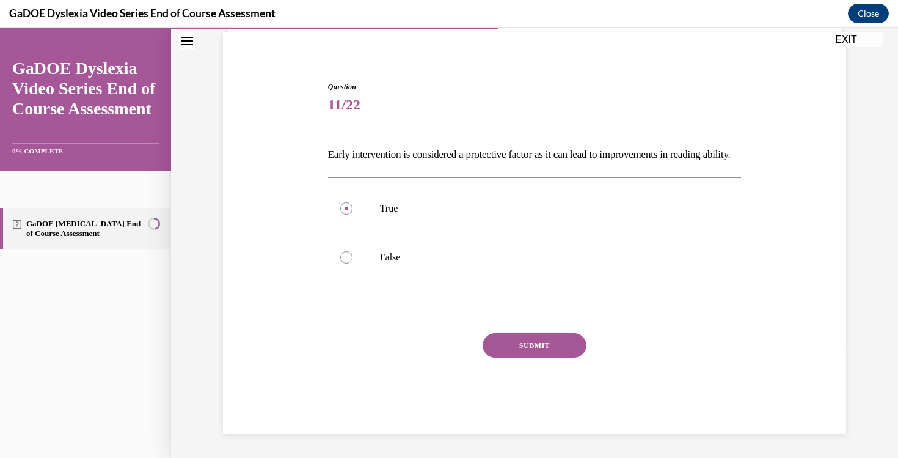
click at [521, 345] on button "SUBMIT" at bounding box center [535, 345] width 104 height 24
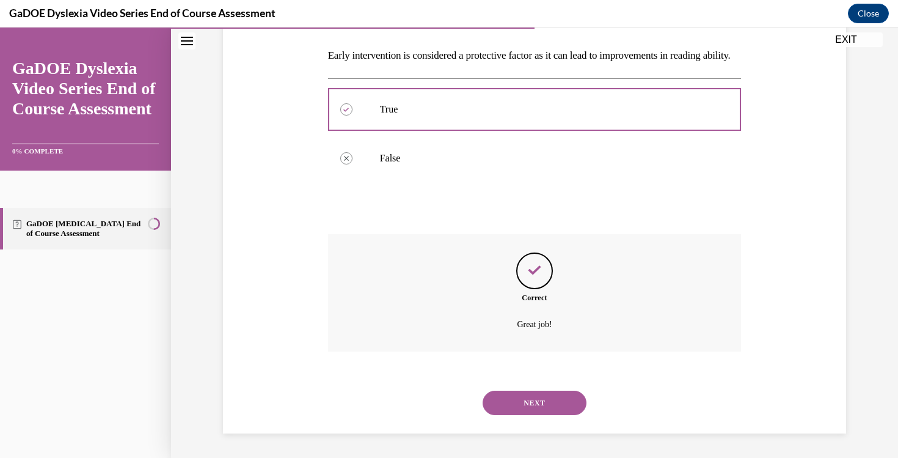
click at [526, 406] on button "NEXT" at bounding box center [535, 403] width 104 height 24
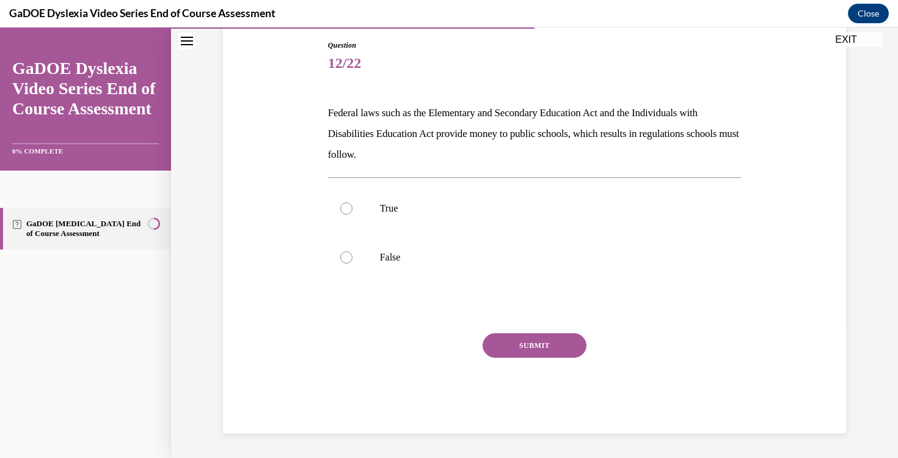
scroll to position [130, 0]
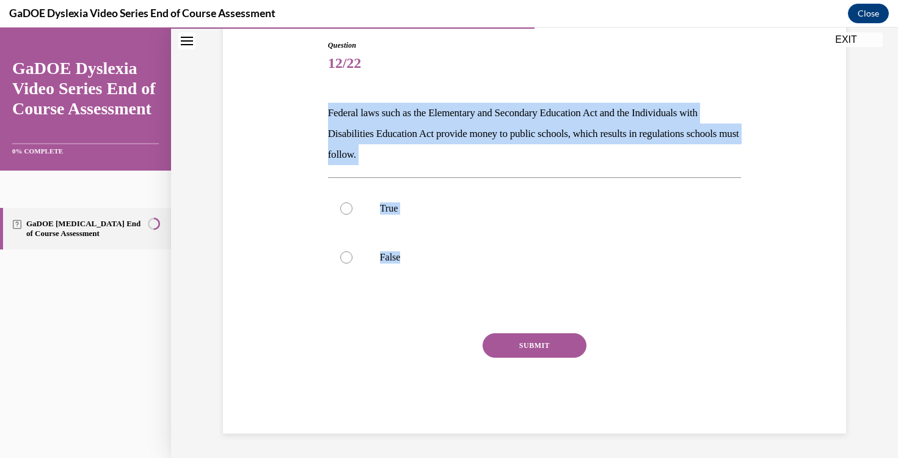
drag, startPoint x: 437, startPoint y: 271, endPoint x: 321, endPoint y: 101, distance: 205.5
click at [321, 101] on div "Question 12/22 Federal laws such as the Elementary and Secondary Education Act …" at bounding box center [535, 218] width 630 height 430
copy div "Federal laws such as the Elementary and Secondary Education Act and the Individ…"
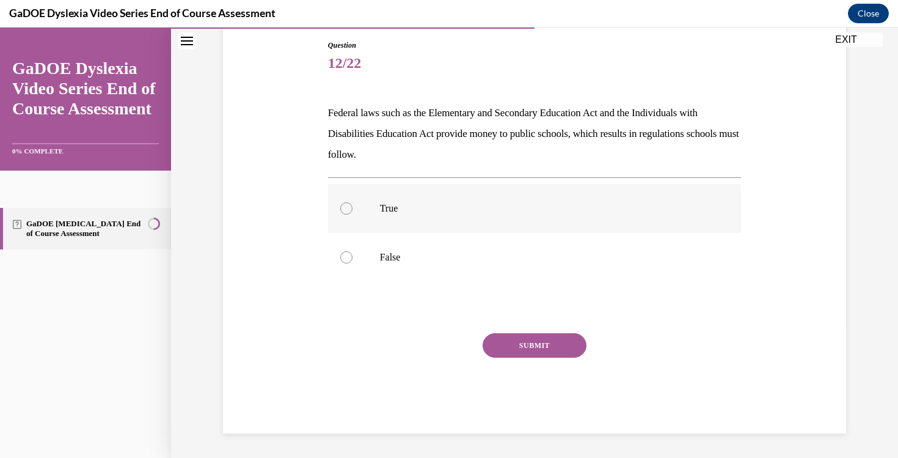
click at [345, 207] on div at bounding box center [346, 208] width 12 height 12
click at [345, 207] on input "True" at bounding box center [346, 208] width 12 height 12
radio input "true"
click at [527, 345] on button "SUBMIT" at bounding box center [535, 345] width 104 height 24
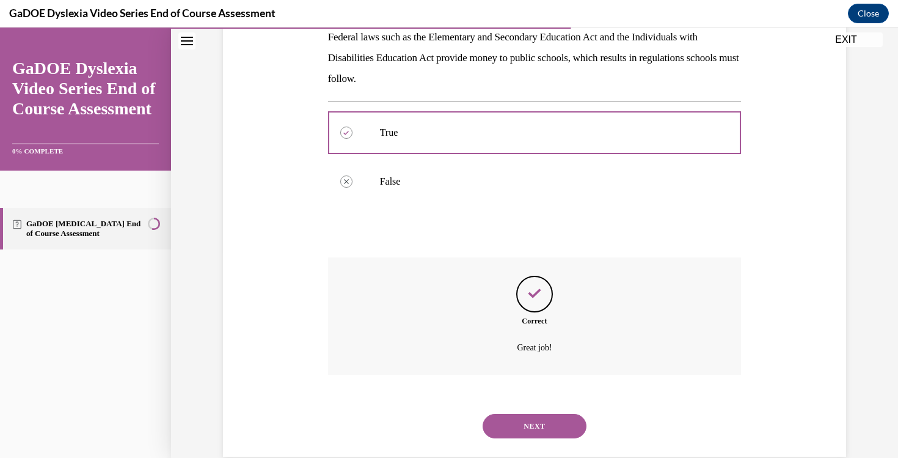
scroll to position [229, 0]
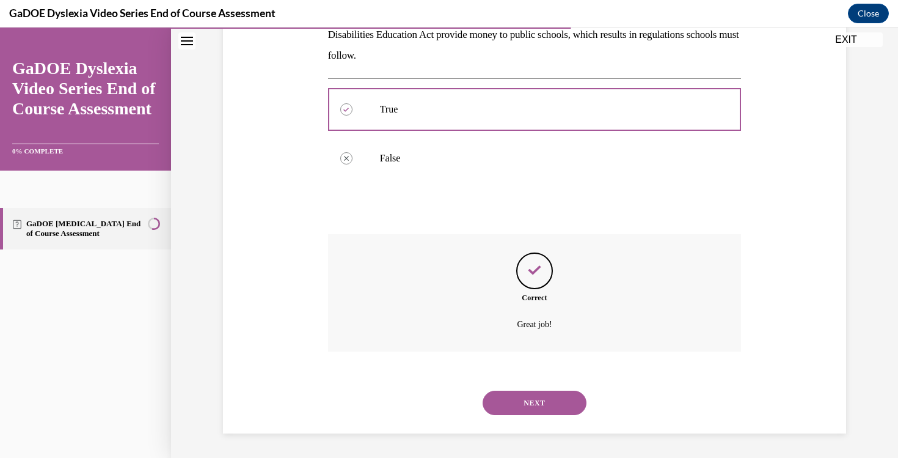
click at [529, 398] on button "NEXT" at bounding box center [535, 403] width 104 height 24
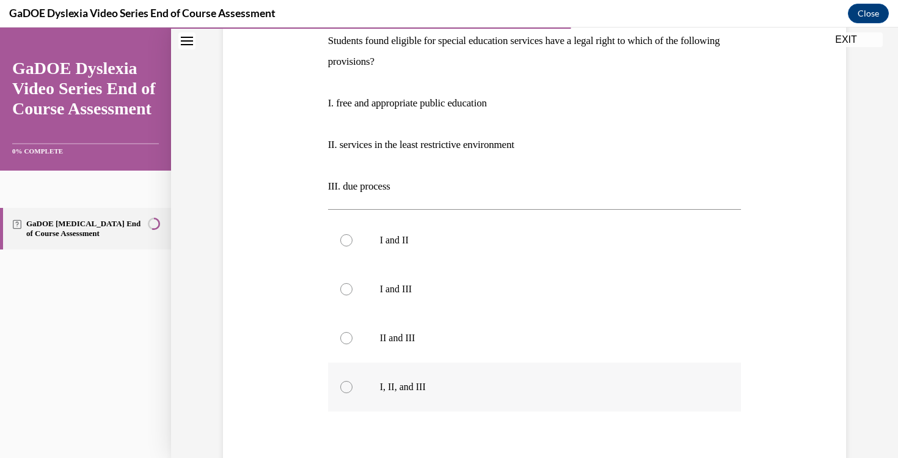
scroll to position [193, 0]
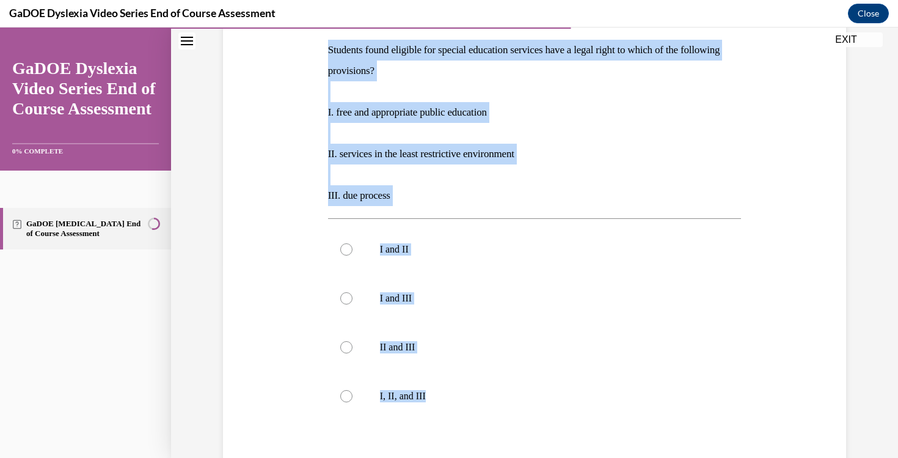
drag, startPoint x: 443, startPoint y: 394, endPoint x: 320, endPoint y: 42, distance: 373.6
click at [320, 42] on div "Question 13/22 Students found eligible for special education services have a le…" at bounding box center [535, 256] width 630 height 632
click at [345, 398] on div at bounding box center [346, 396] width 12 height 12
click at [345, 398] on input "I, II, and III" at bounding box center [346, 396] width 12 height 12
radio input "true"
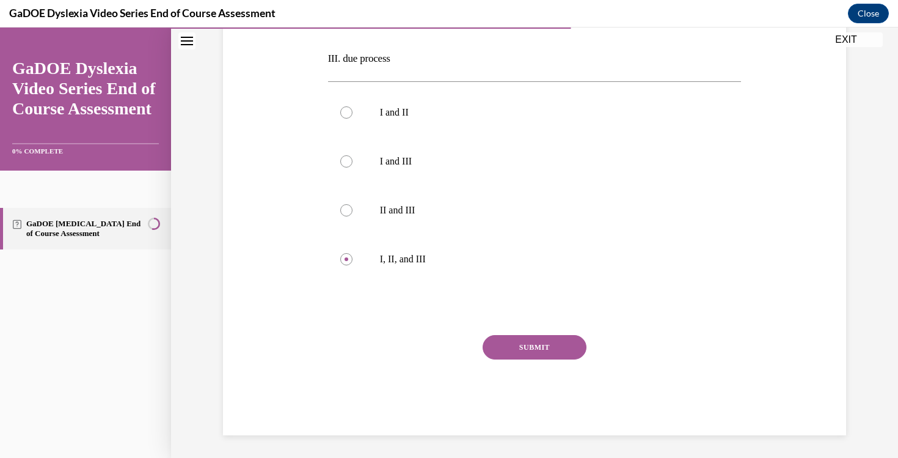
click at [550, 345] on button "SUBMIT" at bounding box center [535, 347] width 104 height 24
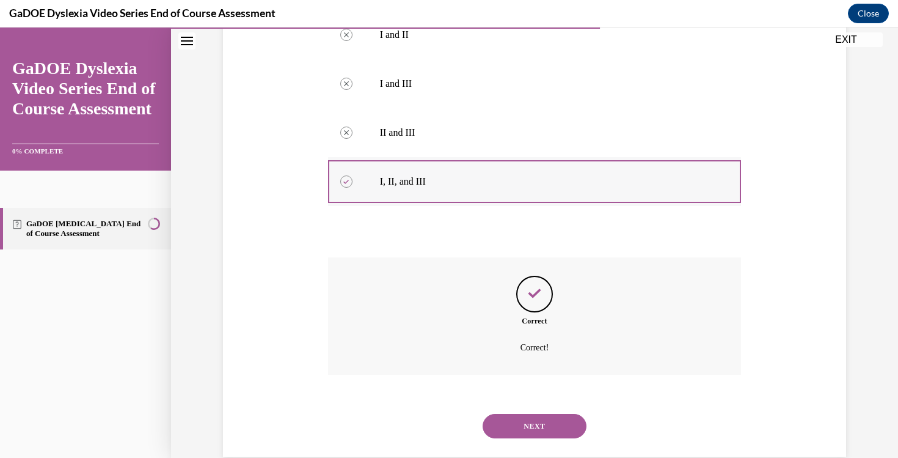
scroll to position [431, 0]
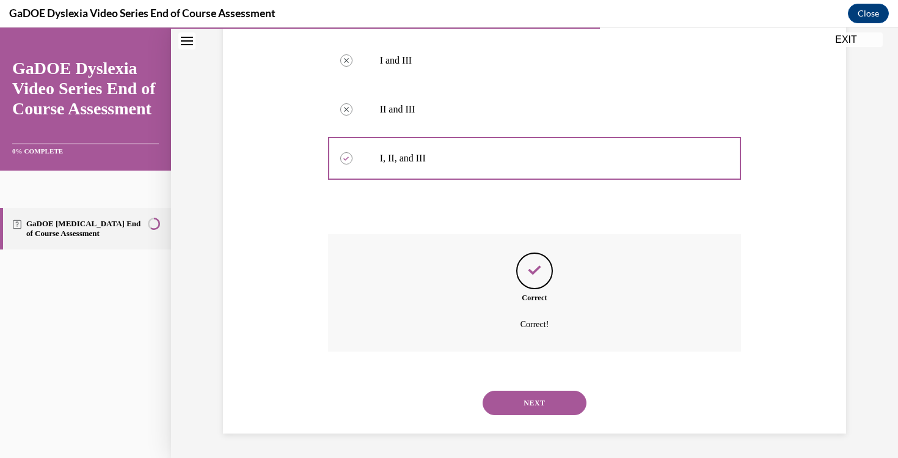
click at [516, 400] on button "NEXT" at bounding box center [535, 403] width 104 height 24
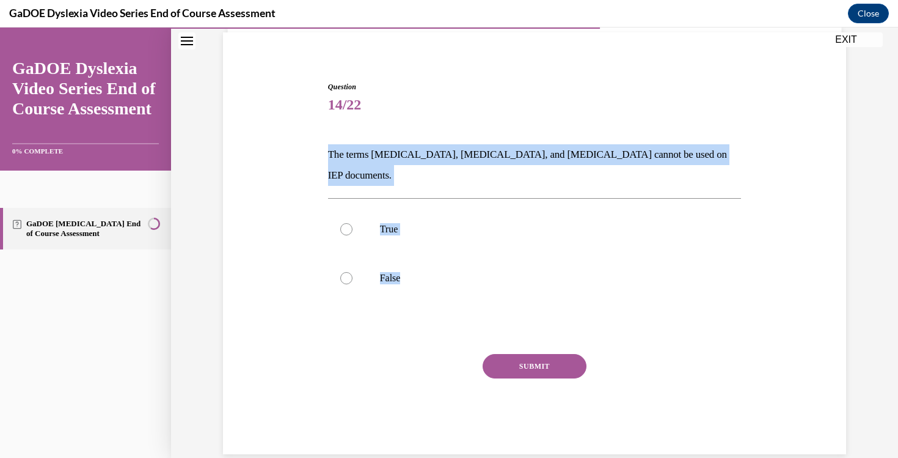
drag, startPoint x: 430, startPoint y: 266, endPoint x: 310, endPoint y: 144, distance: 171.1
click at [310, 144] on div "Question 14/22 The terms [MEDICAL_DATA], [MEDICAL_DATA], and [MEDICAL_DATA] can…" at bounding box center [535, 249] width 630 height 409
click at [344, 254] on label "False" at bounding box center [535, 278] width 414 height 49
click at [344, 272] on input "False" at bounding box center [346, 278] width 12 height 12
radio input "true"
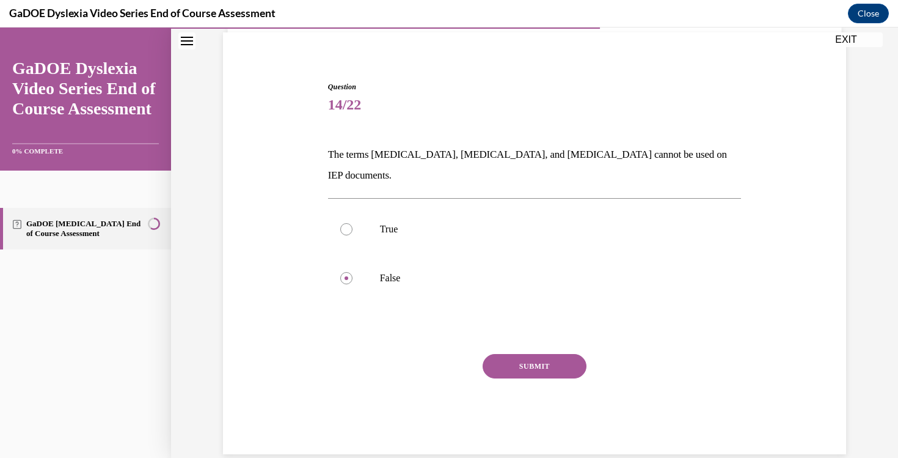
click at [535, 354] on button "SUBMIT" at bounding box center [535, 366] width 104 height 24
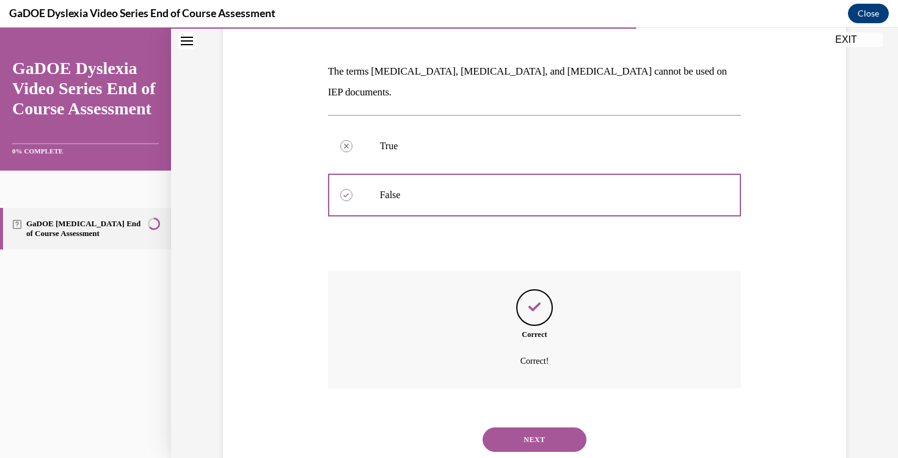
scroll to position [188, 0]
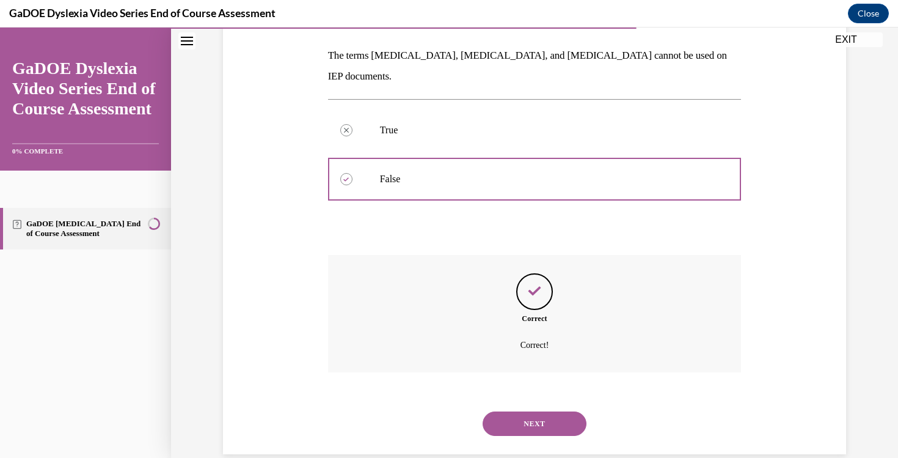
click at [536, 411] on button "NEXT" at bounding box center [535, 423] width 104 height 24
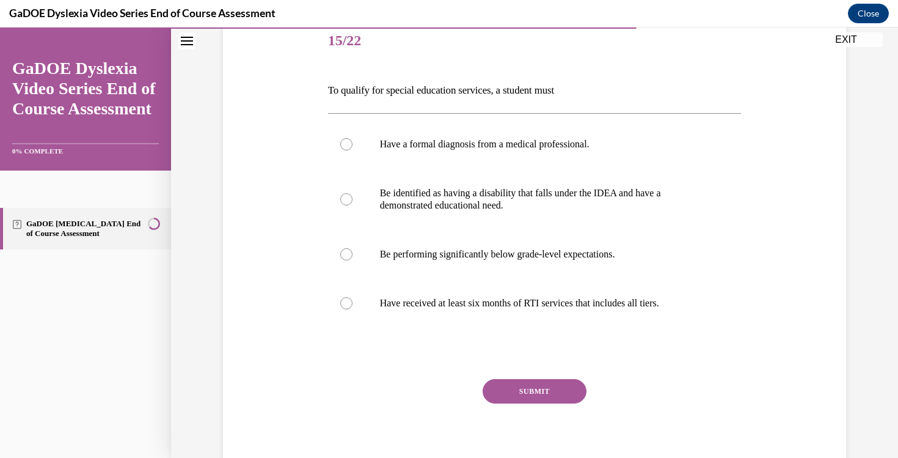
scroll to position [128, 0]
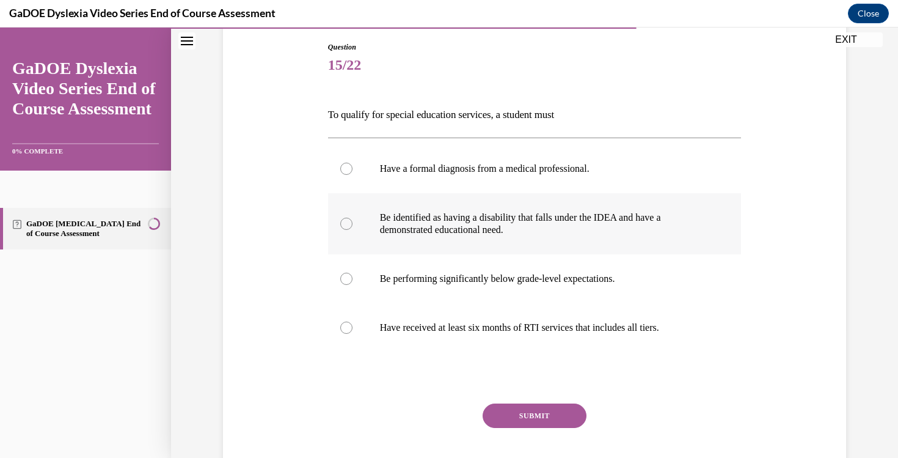
click at [447, 240] on label "Be identified as having a disability that falls under the IDEA and have a demon…" at bounding box center [535, 223] width 414 height 61
click at [353, 230] on input "Be identified as having a disability that falls under the IDEA and have a demon…" at bounding box center [346, 224] width 12 height 12
radio input "true"
drag, startPoint x: 697, startPoint y: 328, endPoint x: 345, endPoint y: 138, distance: 399.5
click at [345, 138] on div "Have a formal diagnosis from a medical professional. Be identified as having a …" at bounding box center [535, 248] width 414 height 221
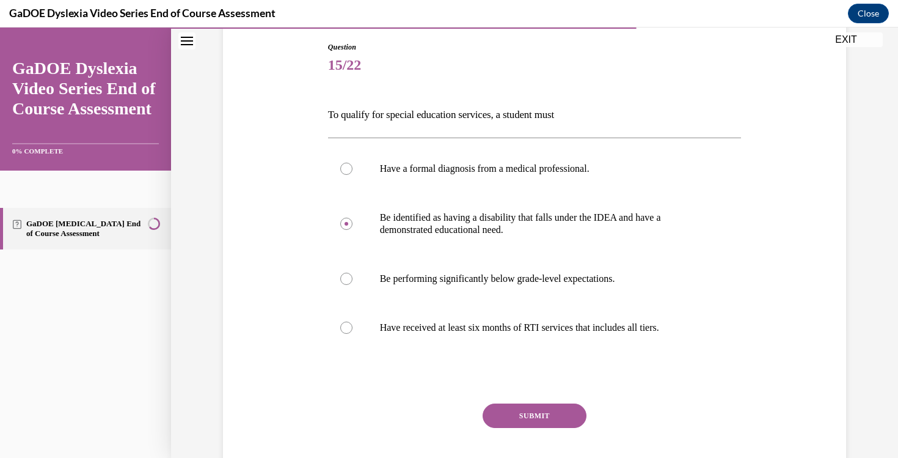
click at [324, 117] on div "Question 15/22 To qualify for special education services, a student must Have a…" at bounding box center [535, 254] width 630 height 499
drag, startPoint x: 324, startPoint y: 111, endPoint x: 672, endPoint y: 347, distance: 420.2
click at [672, 347] on div "Question 15/22 To qualify for special education services, a student must Have a…" at bounding box center [535, 254] width 630 height 499
click at [351, 224] on div at bounding box center [346, 224] width 12 height 12
click at [351, 224] on input "Be identified as having a disability that falls under the IDEA and have a demon…" at bounding box center [346, 224] width 12 height 12
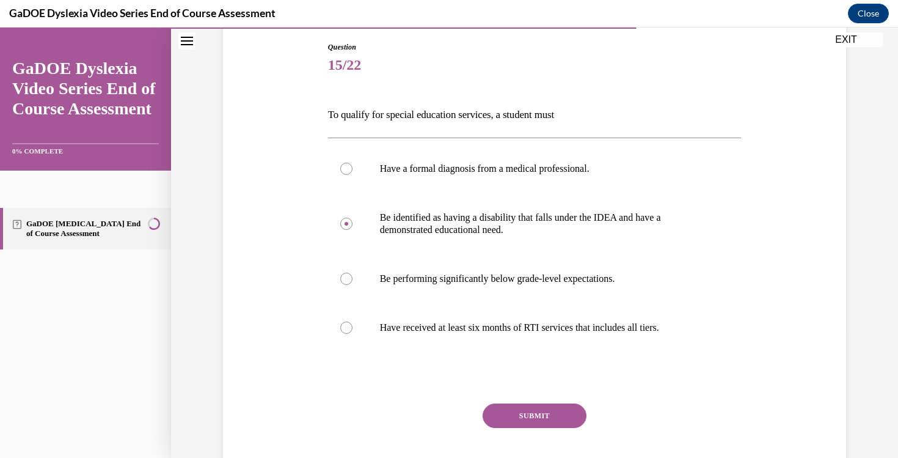
click at [537, 419] on button "SUBMIT" at bounding box center [535, 415] width 104 height 24
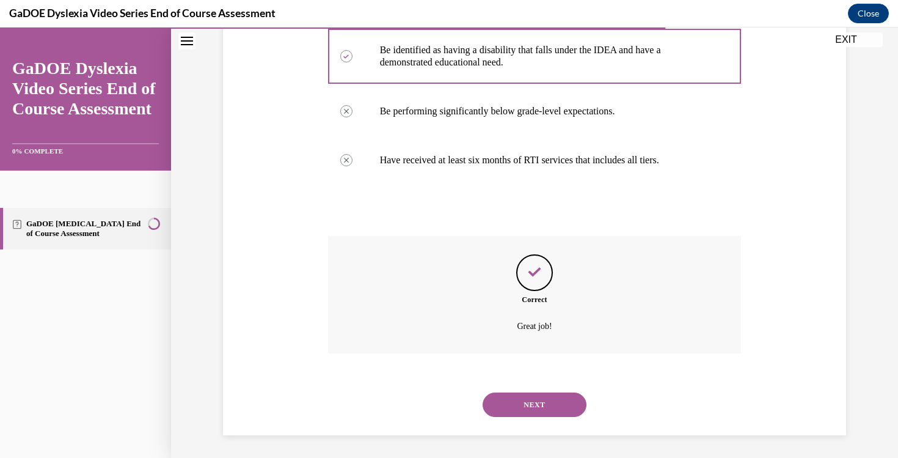
scroll to position [298, 0]
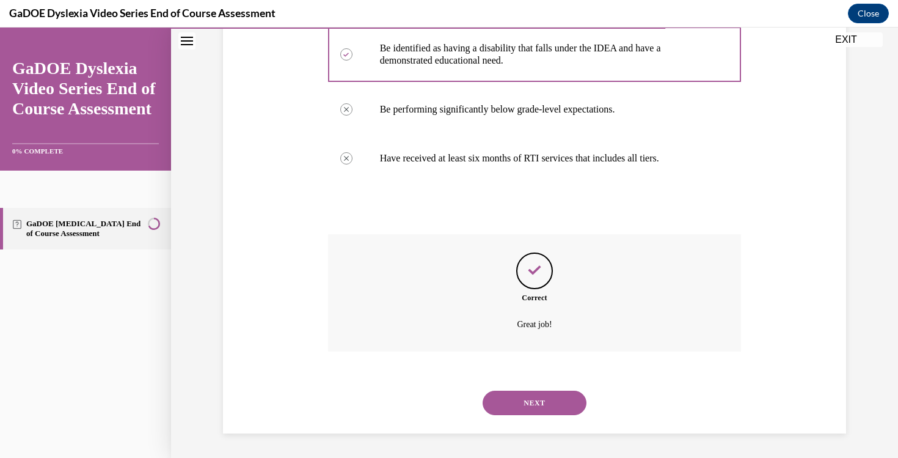
click at [528, 407] on button "NEXT" at bounding box center [535, 403] width 104 height 24
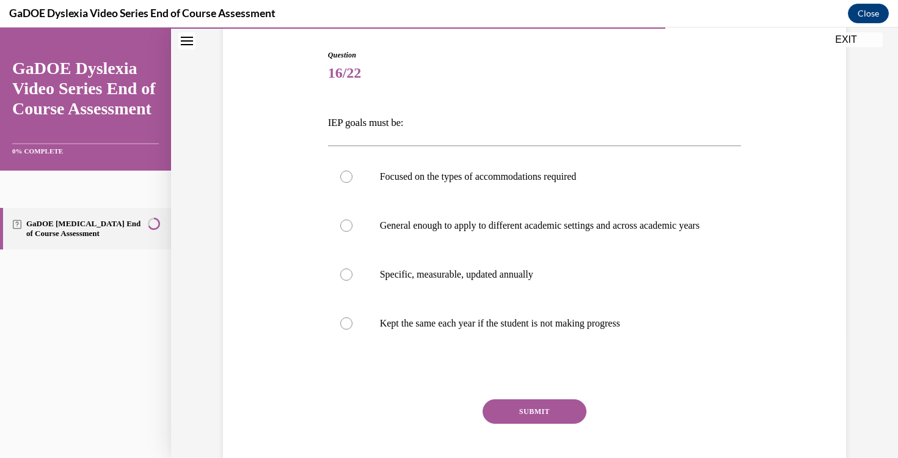
scroll to position [121, 0]
click at [447, 280] on p "Specific, measurable, updated annually" at bounding box center [545, 274] width 331 height 12
click at [353, 280] on input "Specific, measurable, updated annually" at bounding box center [346, 274] width 12 height 12
radio input "true"
drag, startPoint x: 664, startPoint y: 334, endPoint x: 320, endPoint y: 119, distance: 406.1
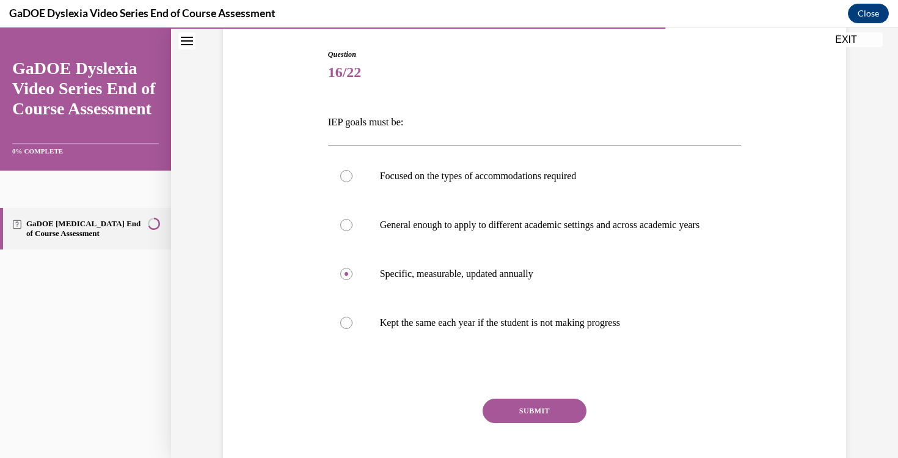
click at [320, 119] on div "Question 16/22 IEP goals must be: Focused on the types of accommodations requir…" at bounding box center [535, 255] width 630 height 486
click at [512, 418] on button "SUBMIT" at bounding box center [535, 410] width 104 height 24
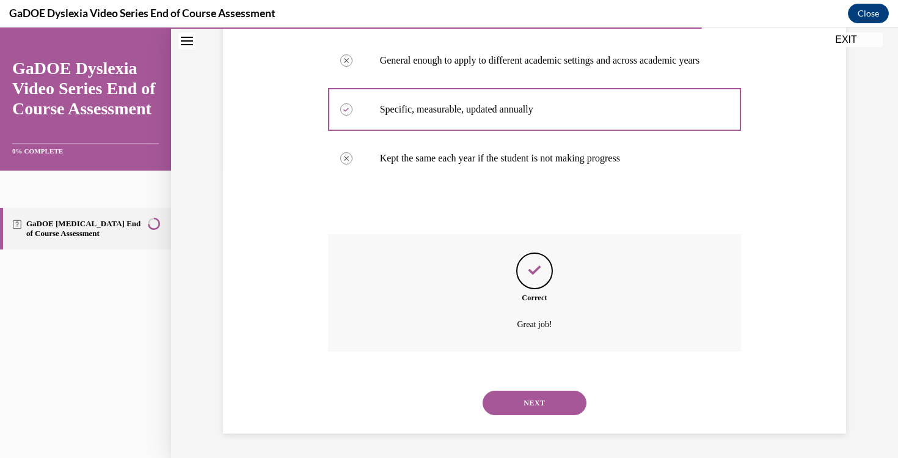
scroll to position [298, 0]
click at [523, 408] on button "NEXT" at bounding box center [535, 403] width 104 height 24
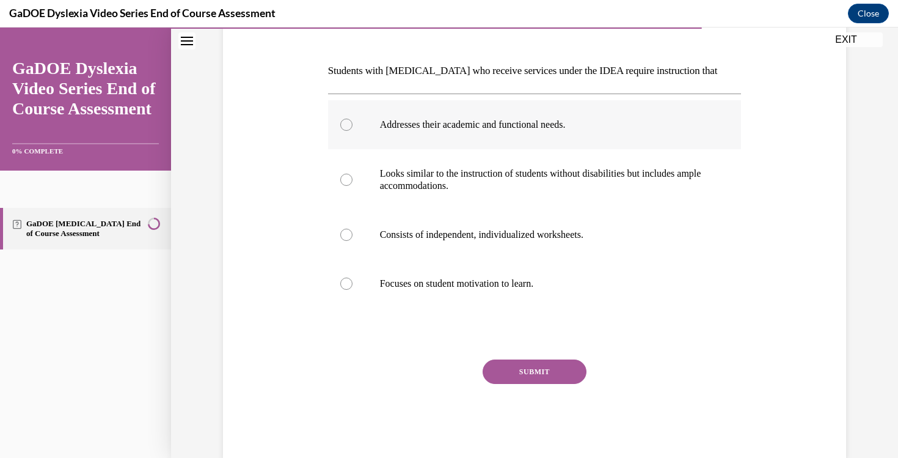
scroll to position [172, 0]
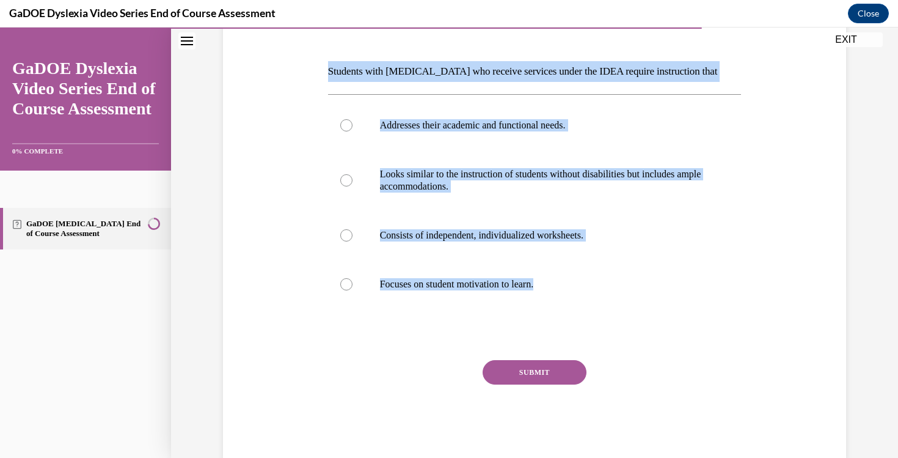
drag, startPoint x: 574, startPoint y: 284, endPoint x: 315, endPoint y: 71, distance: 335.6
click at [315, 71] on div "Question 17/22 Students with [MEDICAL_DATA] who receive services under the IDEA…" at bounding box center [535, 210] width 630 height 499
click at [289, 177] on div "Question 17/22 Students with [MEDICAL_DATA] who receive services under the IDEA…" at bounding box center [535, 210] width 630 height 499
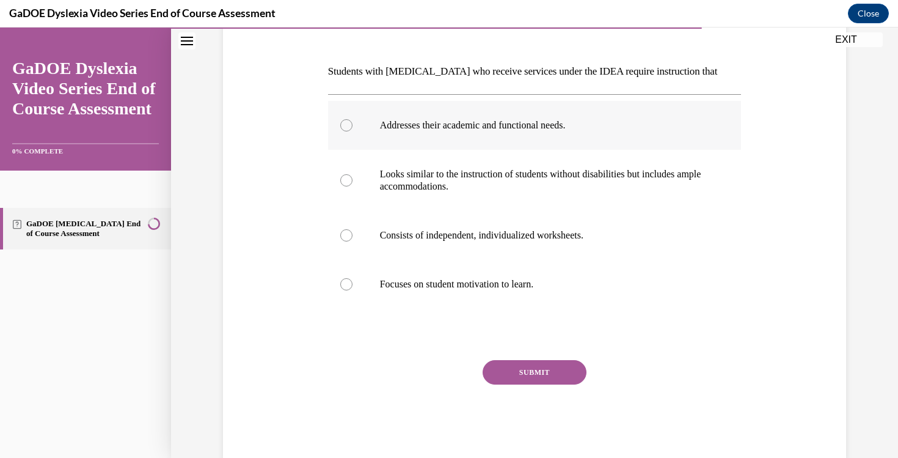
click at [347, 130] on div at bounding box center [346, 125] width 12 height 12
click at [347, 130] on input "Addresses their academic and functional needs." at bounding box center [346, 125] width 12 height 12
radio input "true"
click at [516, 375] on button "SUBMIT" at bounding box center [535, 372] width 104 height 24
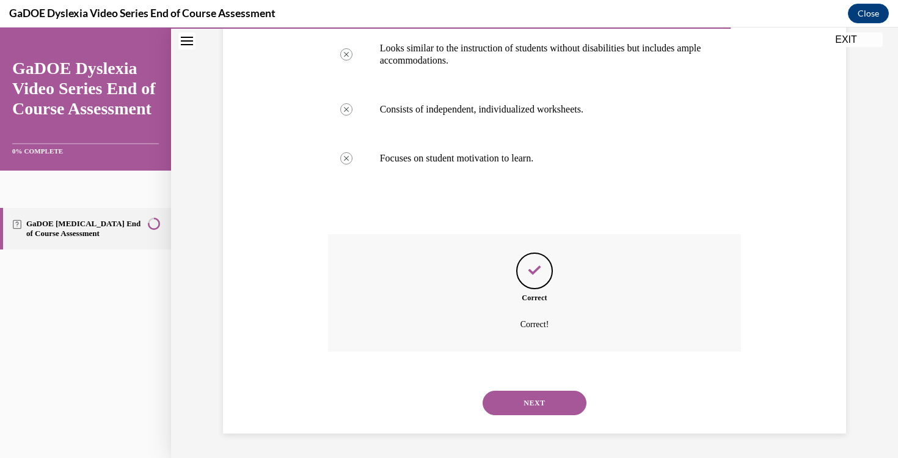
click at [523, 394] on button "NEXT" at bounding box center [535, 403] width 104 height 24
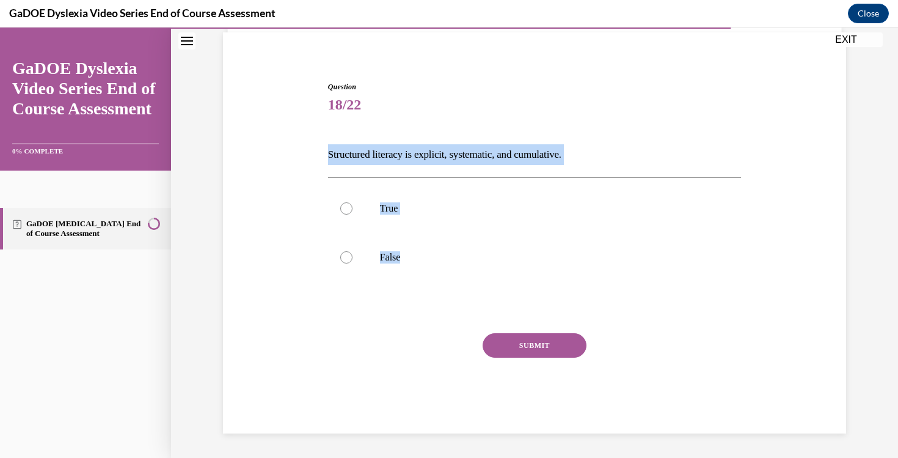
drag, startPoint x: 441, startPoint y: 254, endPoint x: 314, endPoint y: 147, distance: 167.0
click at [314, 147] on div "Question 18/22 Structured literacy is explicit, systematic, and cumulative. Tru…" at bounding box center [535, 239] width 630 height 389
click at [346, 208] on div at bounding box center [346, 208] width 12 height 12
click at [346, 208] on input "True" at bounding box center [346, 208] width 12 height 12
radio input "true"
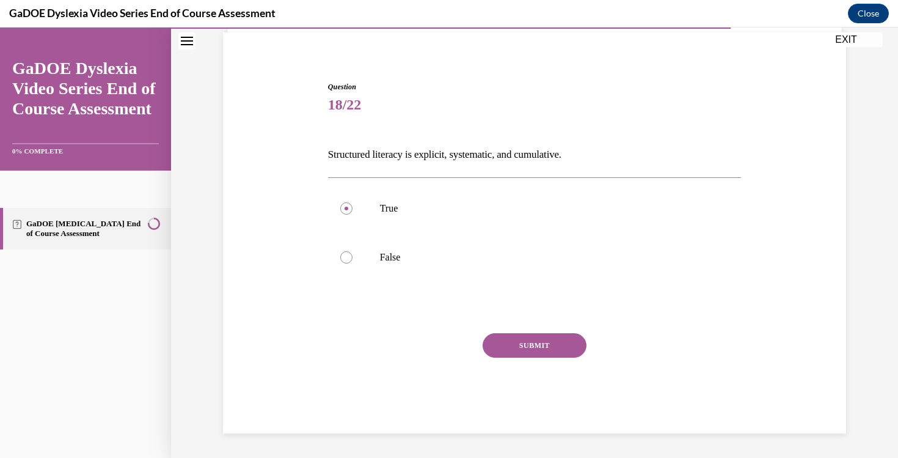
click at [521, 352] on button "SUBMIT" at bounding box center [535, 345] width 104 height 24
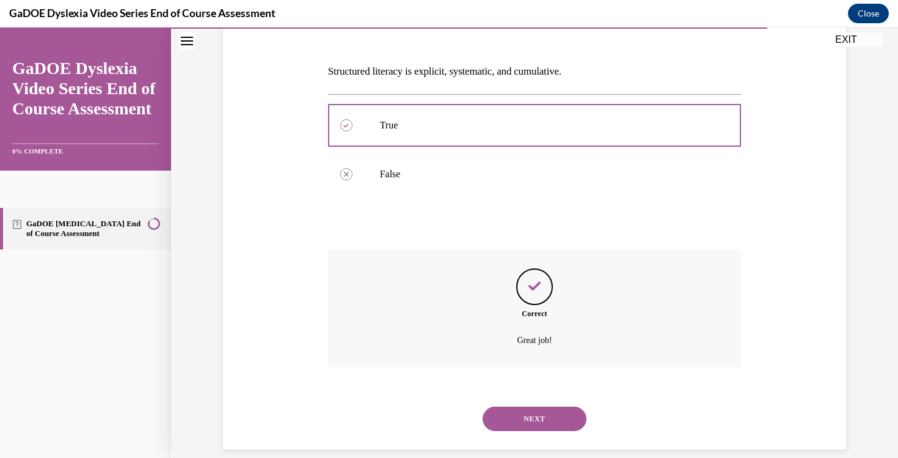
scroll to position [188, 0]
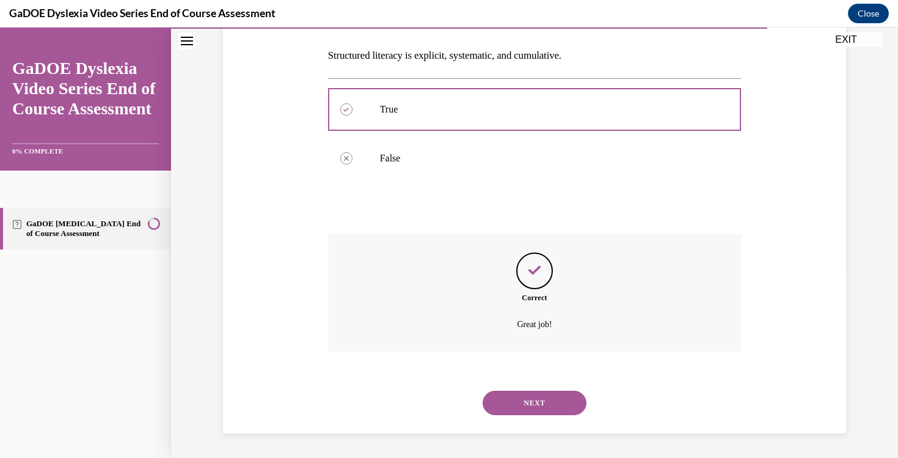
click at [527, 402] on button "NEXT" at bounding box center [535, 403] width 104 height 24
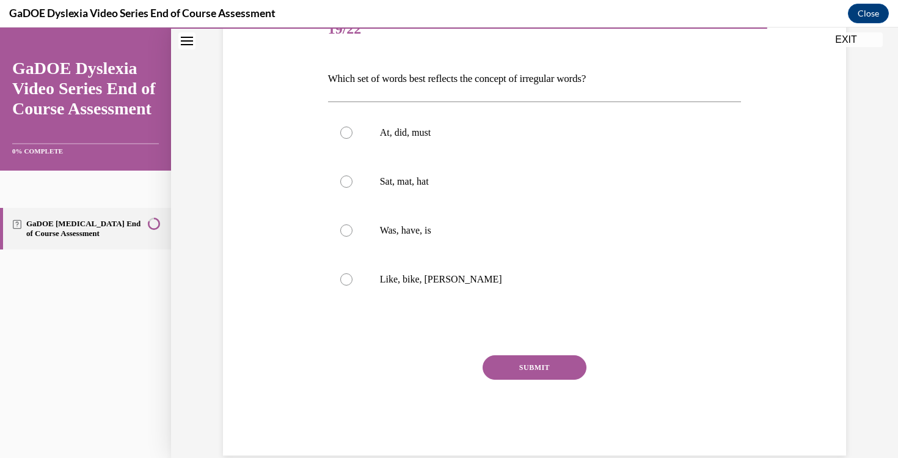
scroll to position [169, 0]
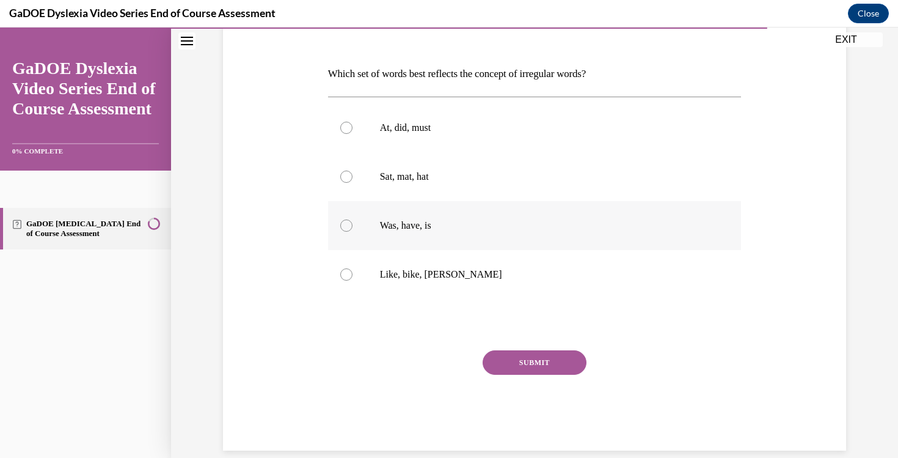
click at [395, 225] on p "Was, have, is" at bounding box center [545, 225] width 331 height 12
click at [353, 225] on input "Was, have, is" at bounding box center [346, 225] width 12 height 12
radio input "true"
click at [507, 361] on button "SUBMIT" at bounding box center [535, 362] width 104 height 24
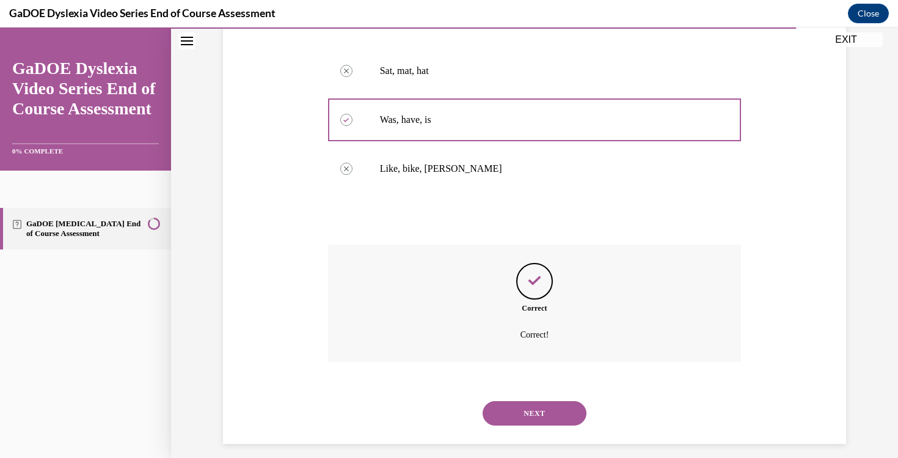
scroll to position [285, 0]
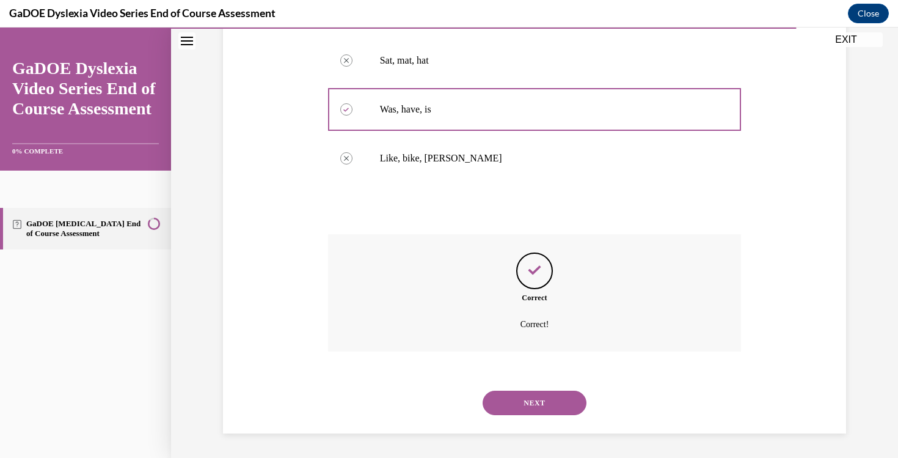
click at [537, 397] on button "NEXT" at bounding box center [535, 403] width 104 height 24
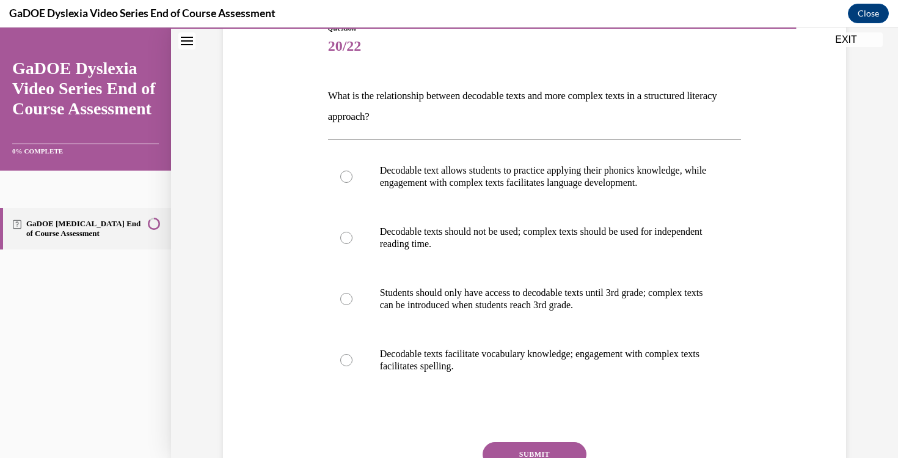
scroll to position [156, 0]
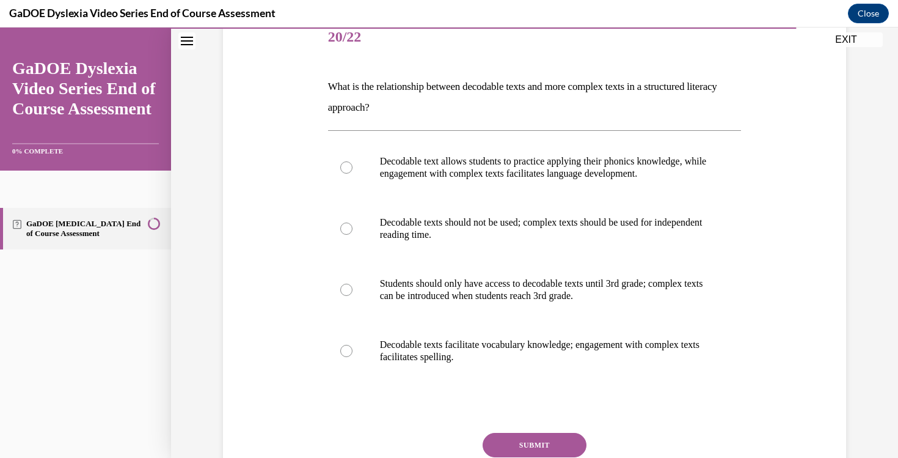
drag, startPoint x: 520, startPoint y: 367, endPoint x: 322, endPoint y: 87, distance: 342.9
click at [322, 87] on div "Question 20/22 What is the relationship between decodable texts and more comple…" at bounding box center [535, 255] width 630 height 556
click at [459, 171] on p "Decodable text allows students to practice applying their phonics knowledge, wh…" at bounding box center [545, 167] width 331 height 24
click at [353, 171] on input "Decodable text allows students to practice applying their phonics knowledge, wh…" at bounding box center [346, 167] width 12 height 12
radio input "true"
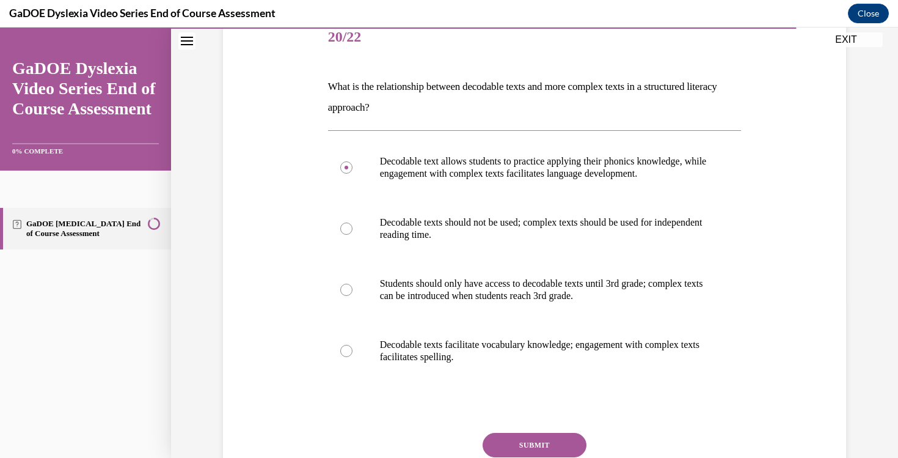
click at [505, 436] on button "SUBMIT" at bounding box center [535, 445] width 104 height 24
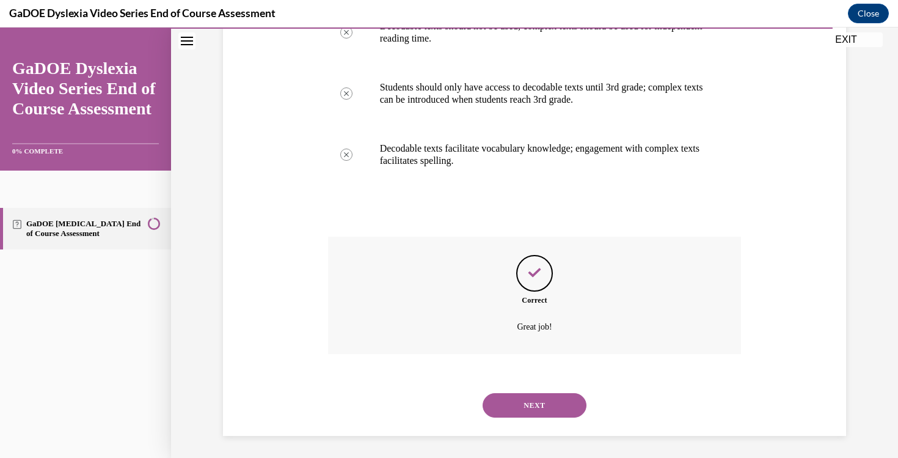
scroll to position [355, 0]
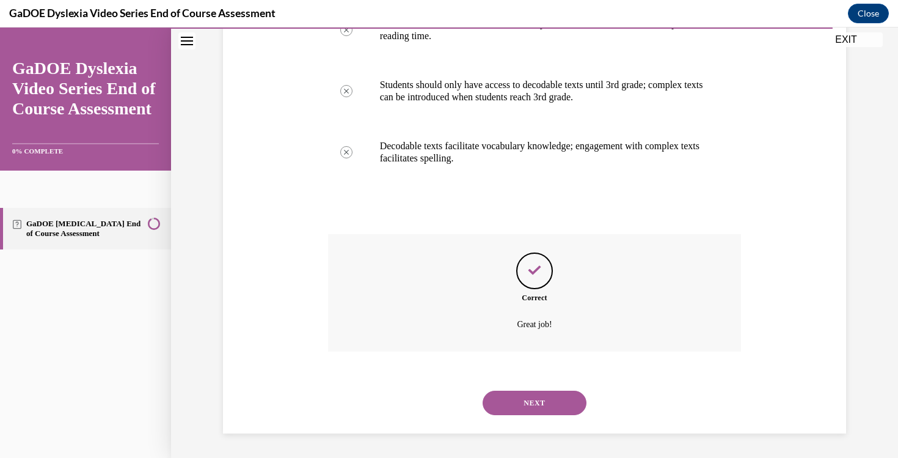
click at [551, 400] on button "NEXT" at bounding box center [535, 403] width 104 height 24
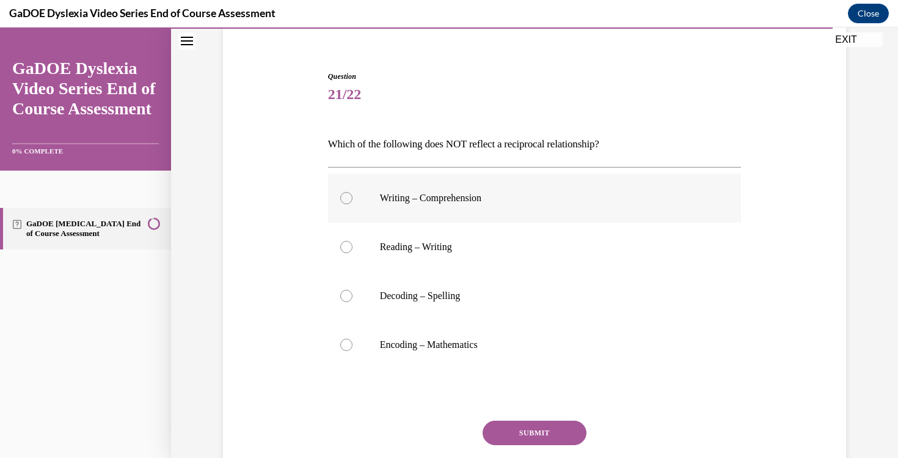
scroll to position [119, 0]
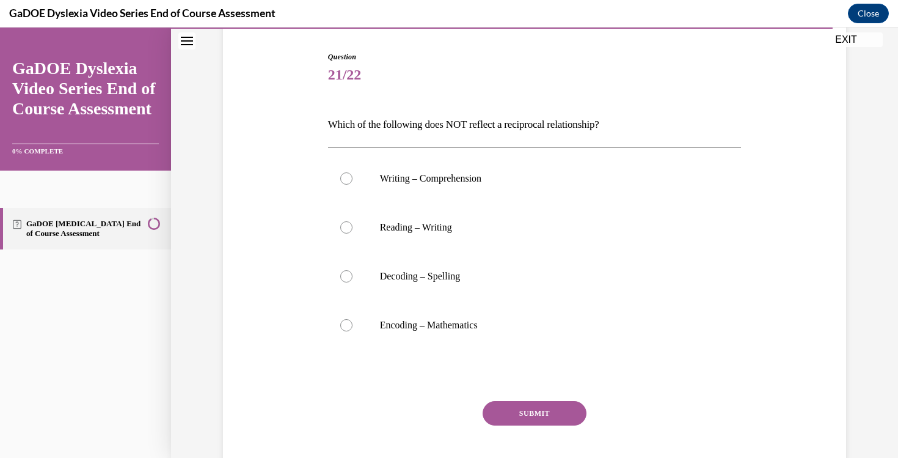
drag, startPoint x: 515, startPoint y: 327, endPoint x: 318, endPoint y: 120, distance: 285.3
click at [318, 120] on div "Question 21/22 Which of the following does NOT reflect a reciprocal relationshi…" at bounding box center [535, 258] width 630 height 486
click at [344, 319] on div at bounding box center [346, 325] width 12 height 12
click at [344, 319] on input "Encoding – Mathematics" at bounding box center [346, 325] width 12 height 12
radio input "true"
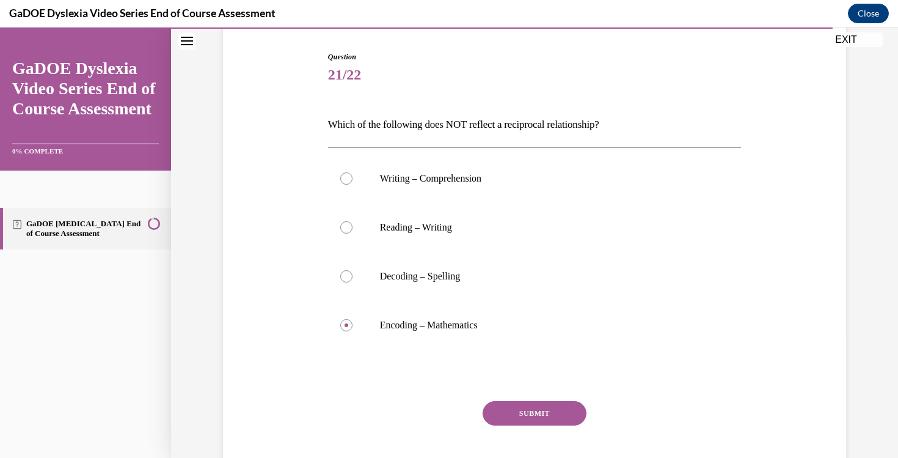
click at [551, 414] on button "SUBMIT" at bounding box center [535, 413] width 104 height 24
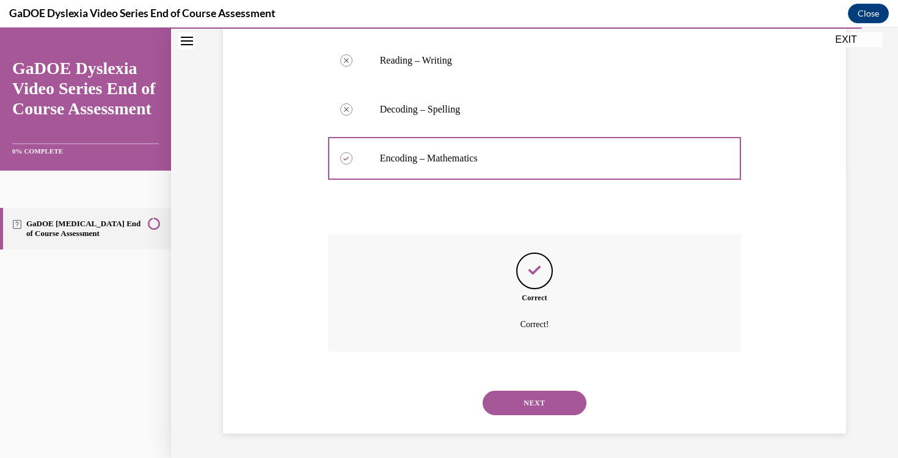
click at [552, 405] on button "NEXT" at bounding box center [535, 403] width 104 height 24
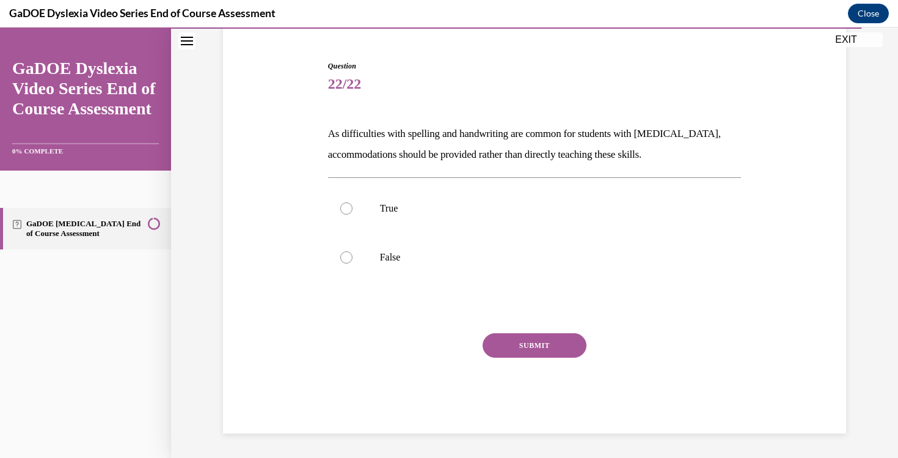
scroll to position [109, 0]
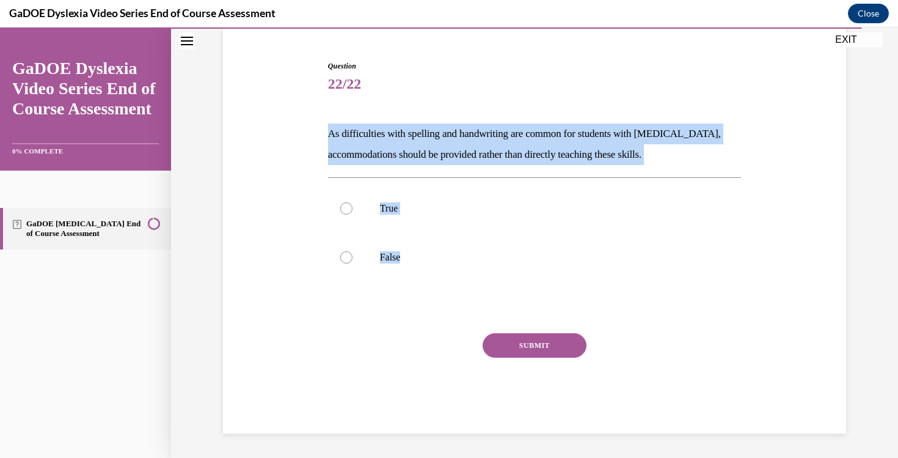
drag, startPoint x: 451, startPoint y: 267, endPoint x: 303, endPoint y: 138, distance: 196.6
click at [303, 138] on div "Question 22/22 As difficulties with spelling and handwriting are common for stu…" at bounding box center [535, 228] width 630 height 409
click at [348, 248] on label "False" at bounding box center [535, 257] width 414 height 49
click at [348, 251] on input "False" at bounding box center [346, 257] width 12 height 12
radio input "true"
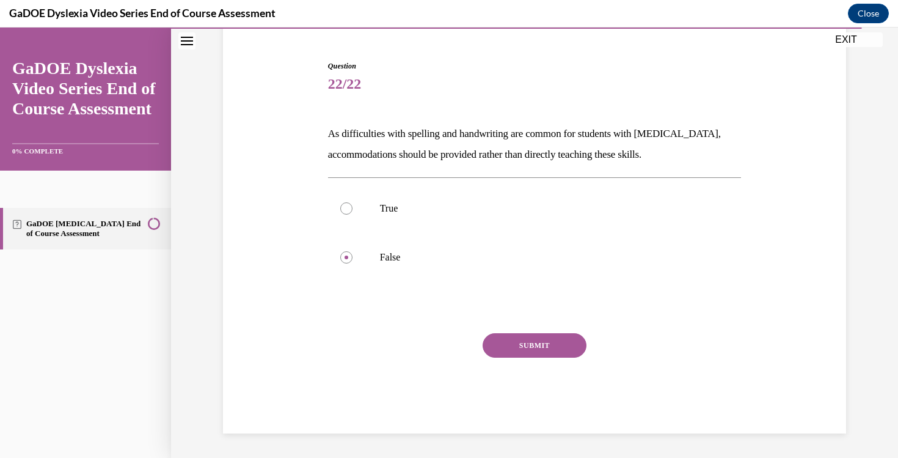
click at [536, 350] on button "SUBMIT" at bounding box center [535, 345] width 104 height 24
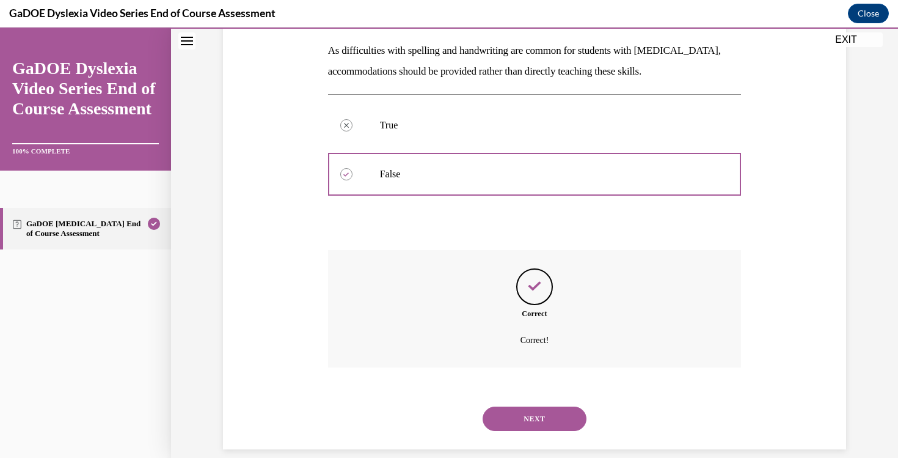
scroll to position [208, 0]
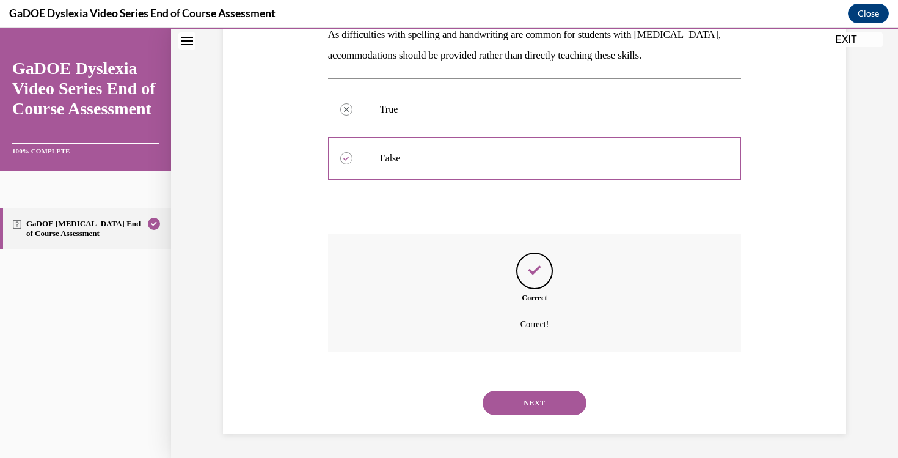
click at [530, 398] on button "NEXT" at bounding box center [535, 403] width 104 height 24
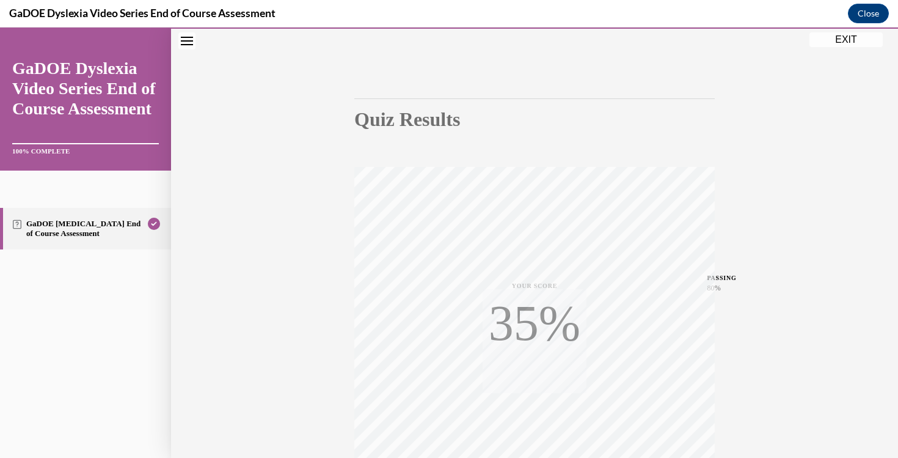
scroll to position [196, 0]
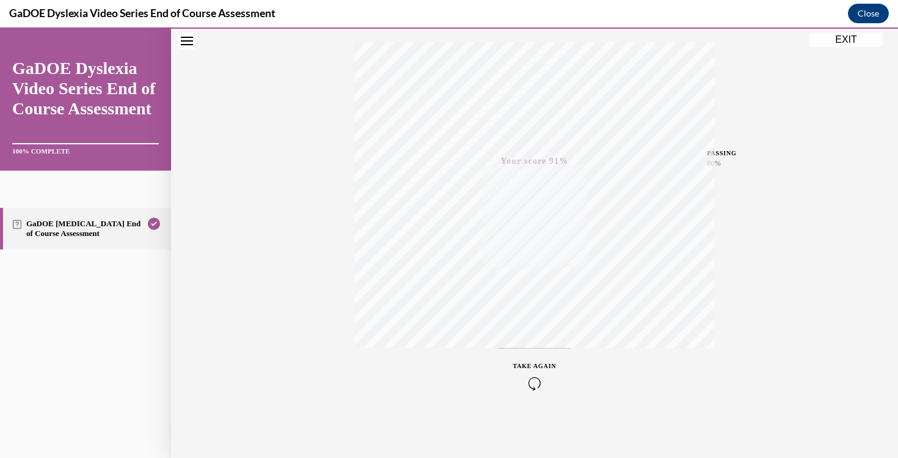
click at [839, 43] on button "EXIT" at bounding box center [846, 39] width 73 height 15
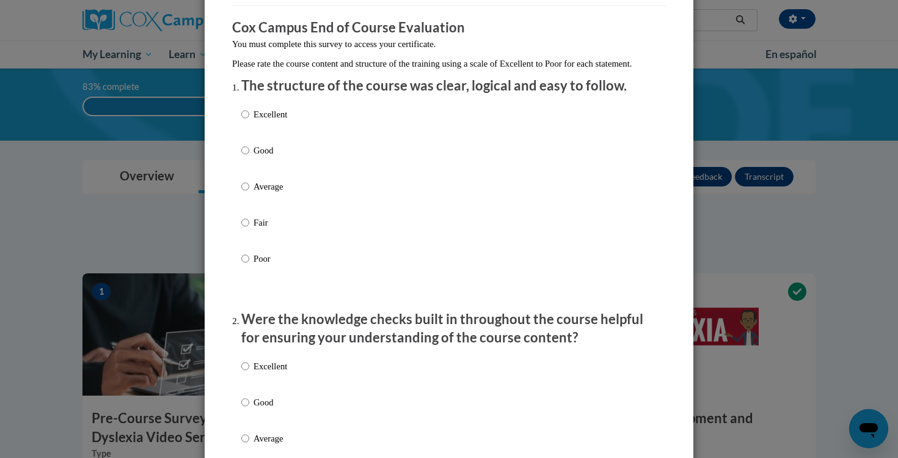
scroll to position [113, 0]
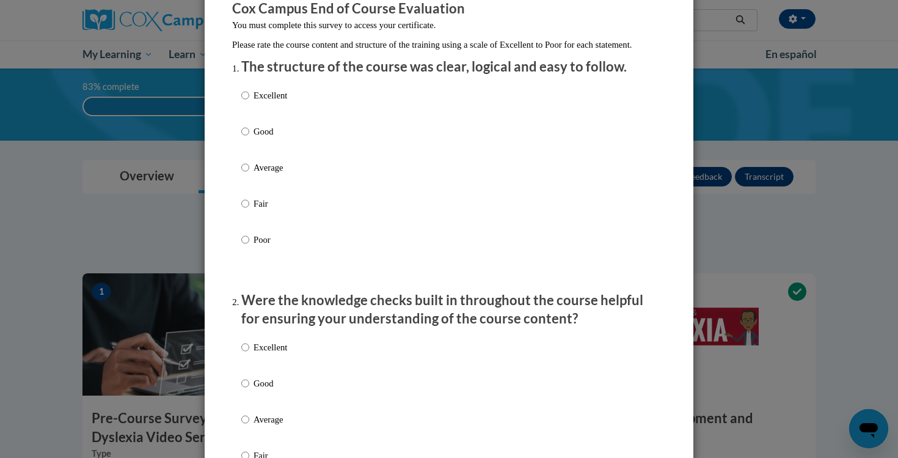
click at [261, 138] on p "Good" at bounding box center [271, 131] width 34 height 13
click at [249, 138] on input "Good" at bounding box center [245, 131] width 8 height 13
radio input "true"
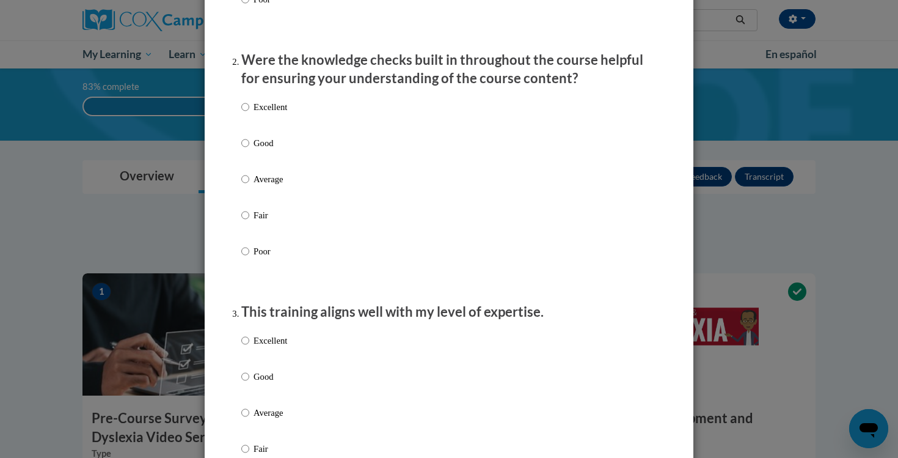
click at [260, 150] on p "Good" at bounding box center [271, 142] width 34 height 13
click at [249, 150] on input "Good" at bounding box center [245, 142] width 8 height 13
radio input "true"
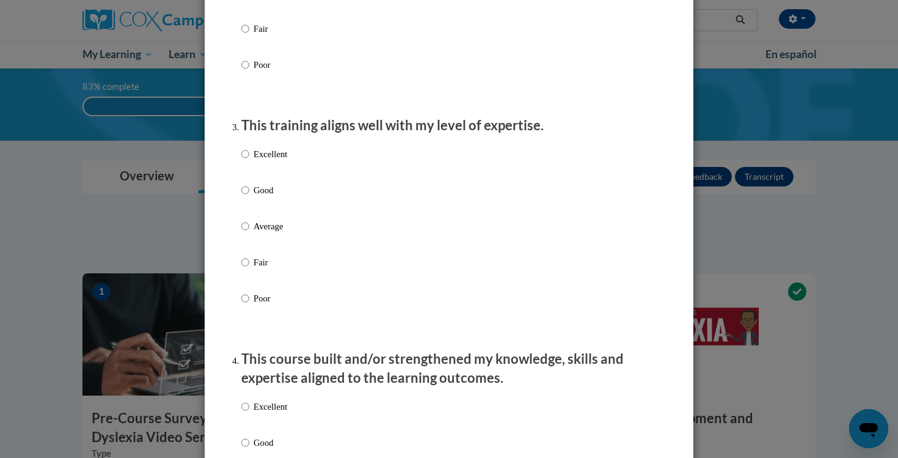
click at [260, 197] on p "Good" at bounding box center [271, 189] width 34 height 13
click at [249, 197] on input "Good" at bounding box center [245, 189] width 8 height 13
radio input "true"
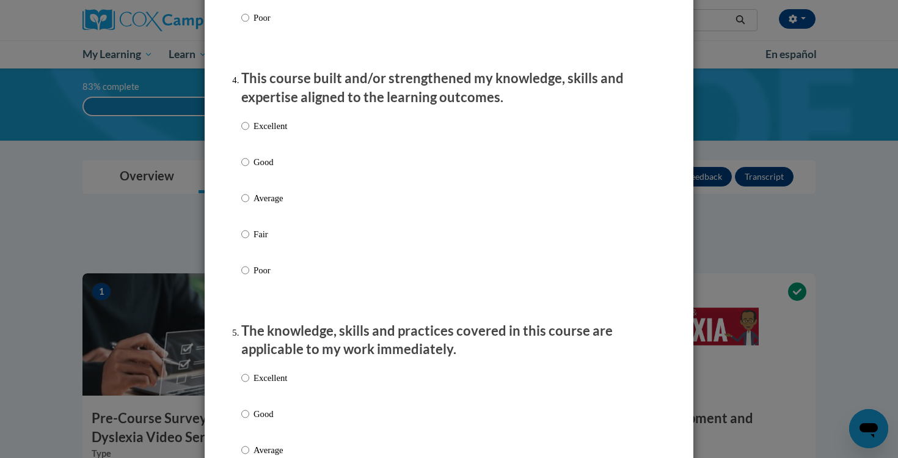
click at [255, 169] on p "Good" at bounding box center [271, 161] width 34 height 13
click at [249, 169] on input "Good" at bounding box center [245, 161] width 8 height 13
radio input "true"
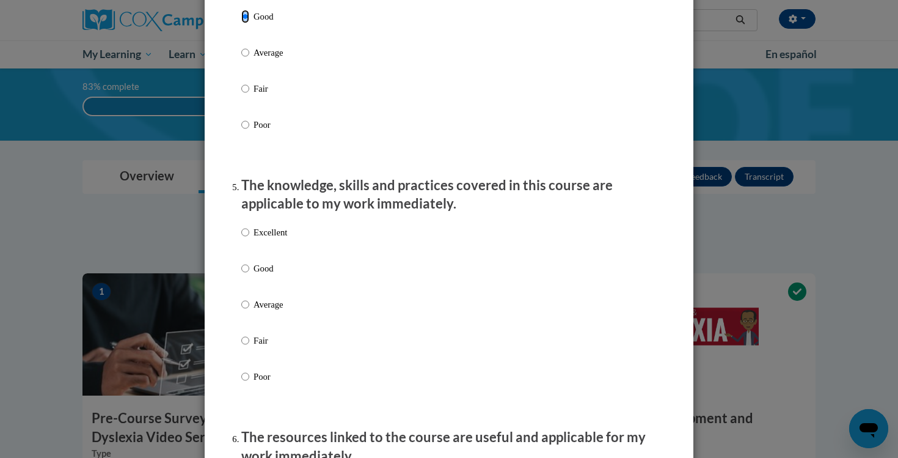
scroll to position [971, 0]
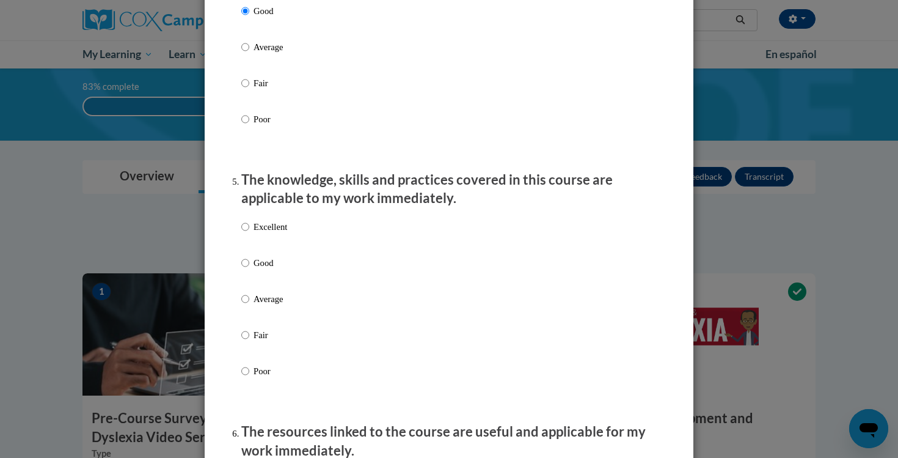
click at [264, 268] on div "Excellent Good Average Fair Poor" at bounding box center [264, 308] width 46 height 189
click at [263, 270] on p "Good" at bounding box center [271, 262] width 34 height 13
click at [249, 270] on input "Good" at bounding box center [245, 262] width 8 height 13
radio input "true"
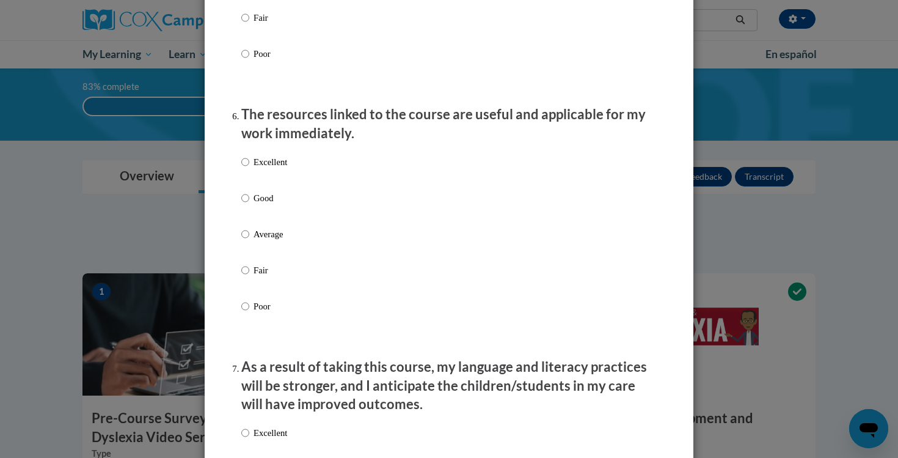
click at [251, 212] on label "Good" at bounding box center [264, 207] width 46 height 33
click at [249, 205] on input "Good" at bounding box center [245, 197] width 8 height 13
radio input "true"
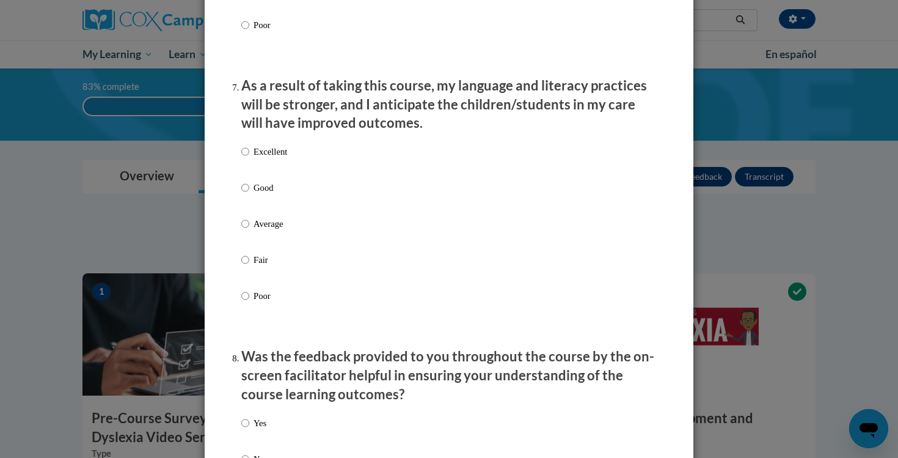
click at [254, 194] on p "Good" at bounding box center [271, 187] width 34 height 13
click at [249, 194] on input "Good" at bounding box center [245, 187] width 8 height 13
radio input "true"
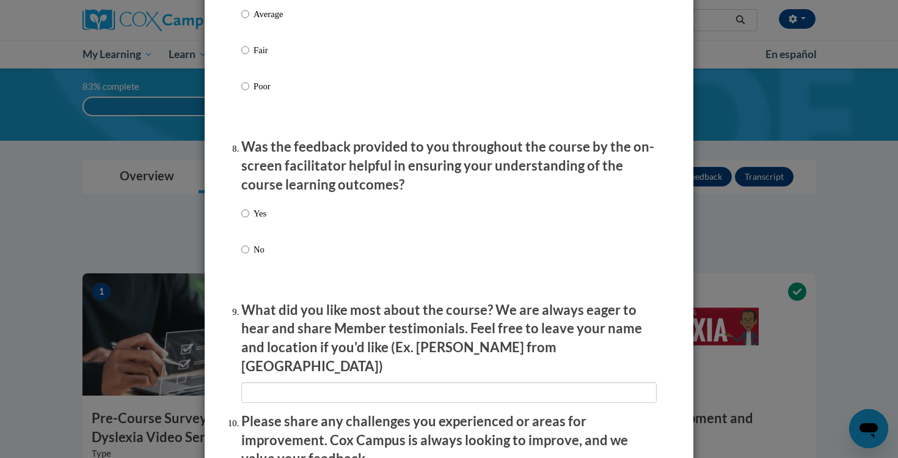
scroll to position [1816, 0]
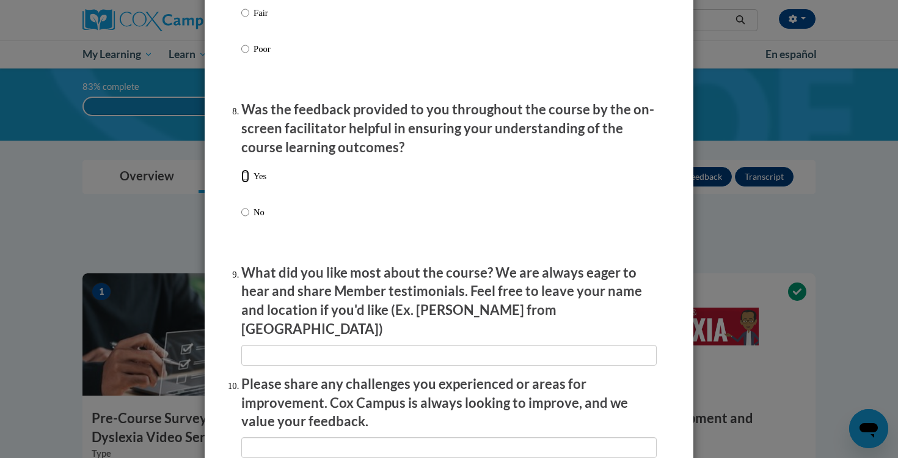
click at [246, 183] on input "Yes" at bounding box center [245, 175] width 8 height 13
radio input "true"
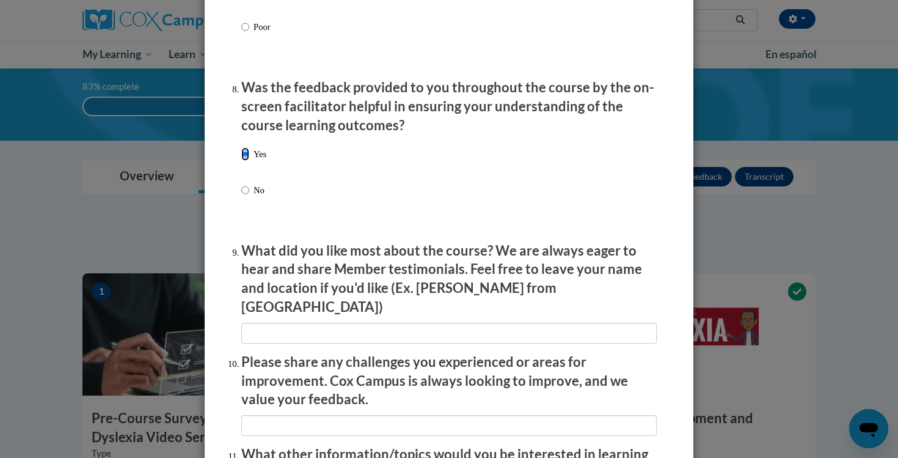
scroll to position [1855, 0]
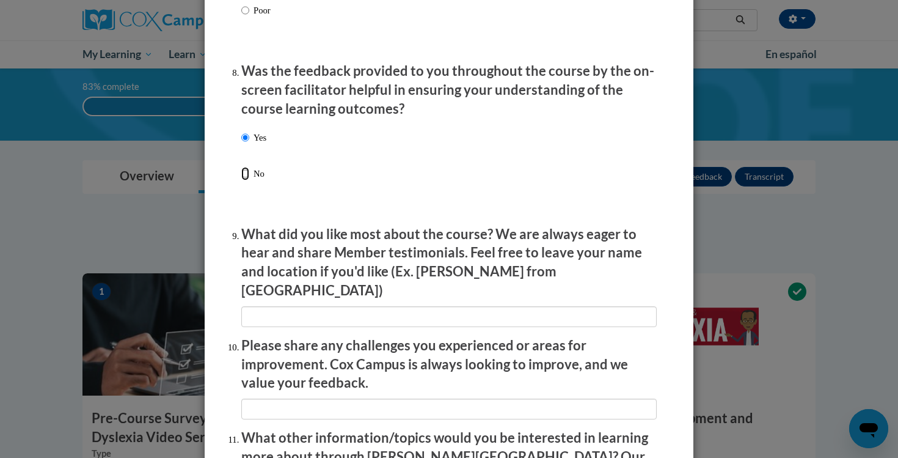
click at [246, 180] on input "No" at bounding box center [245, 173] width 8 height 13
radio input "true"
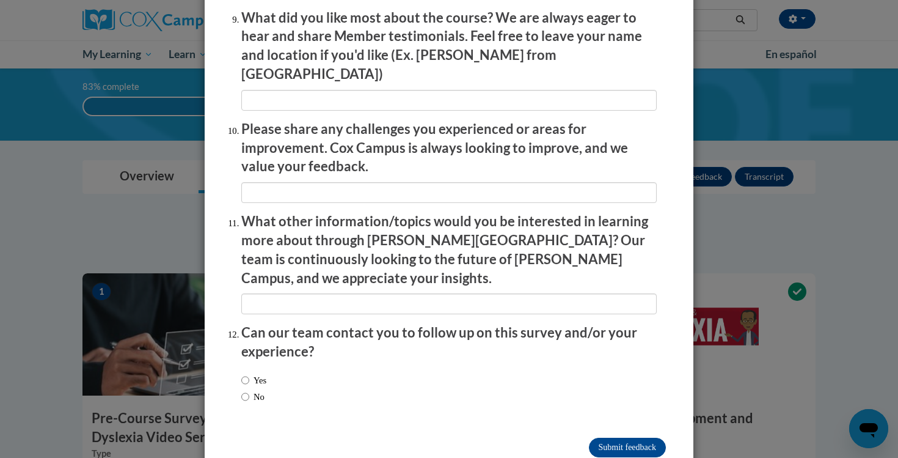
scroll to position [2085, 0]
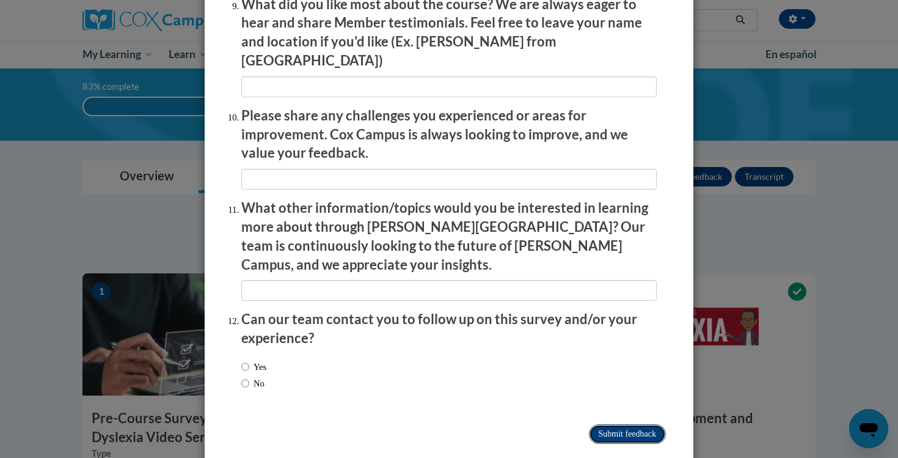
click at [625, 424] on input "Submit feedback" at bounding box center [627, 434] width 77 height 20
